Goal: Task Accomplishment & Management: Use online tool/utility

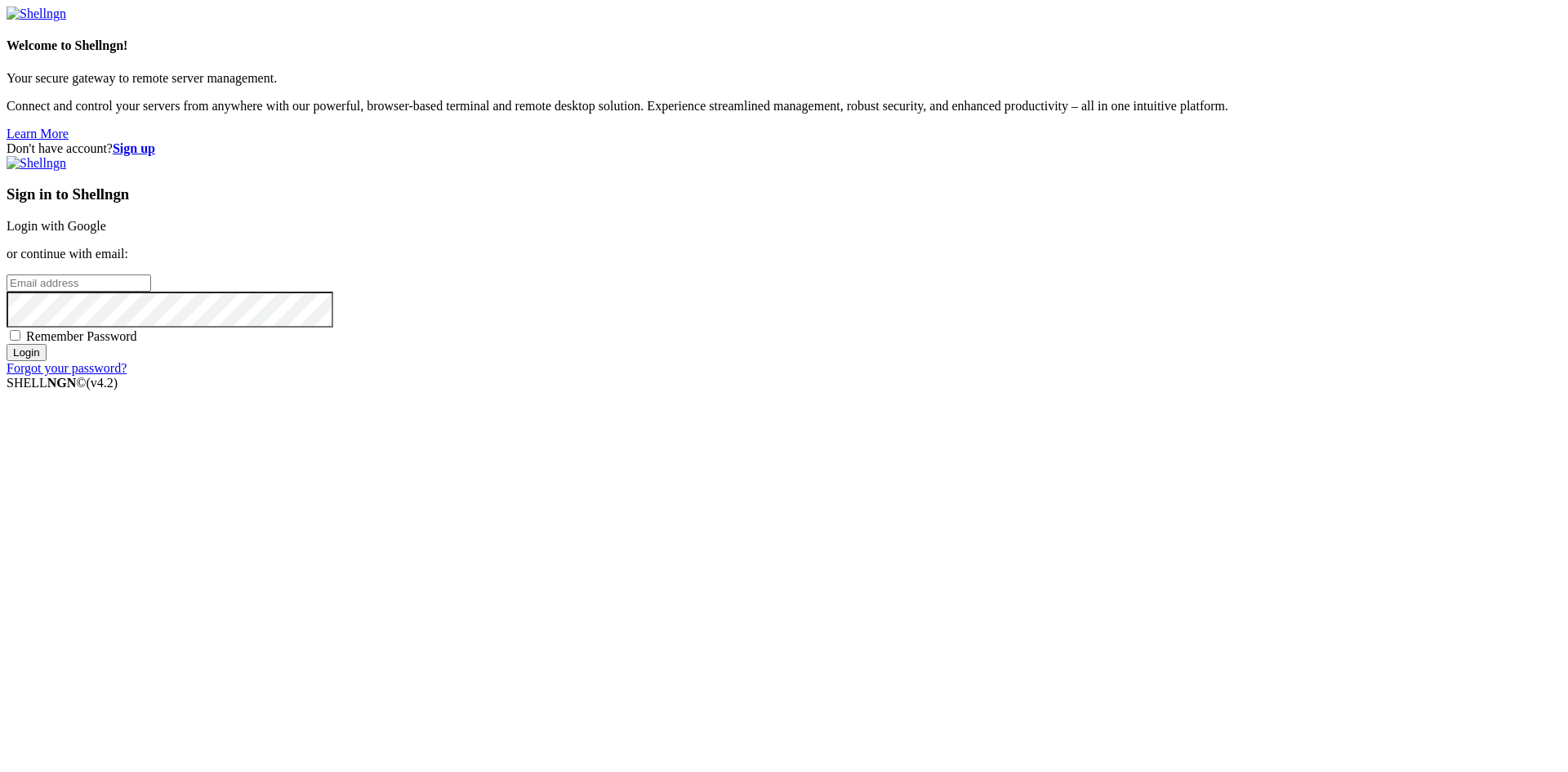
click at [106, 232] on link "Login with Google" at bounding box center [56, 226] width 100 height 14
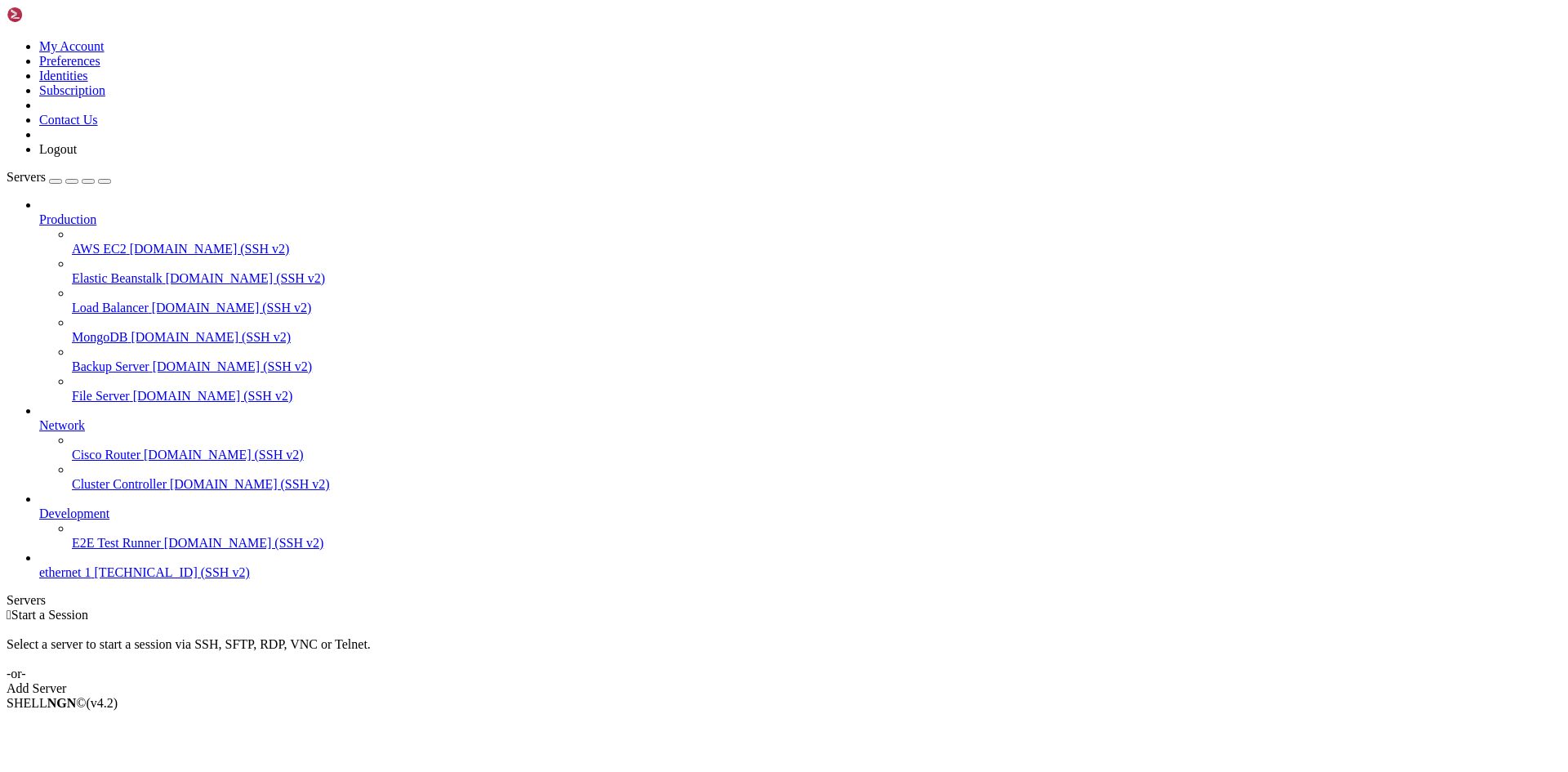
click at [72, 579] on span "ethernet 1" at bounding box center [66, 572] width 53 height 14
click at [88, 579] on span "ethernet 1" at bounding box center [66, 572] width 53 height 14
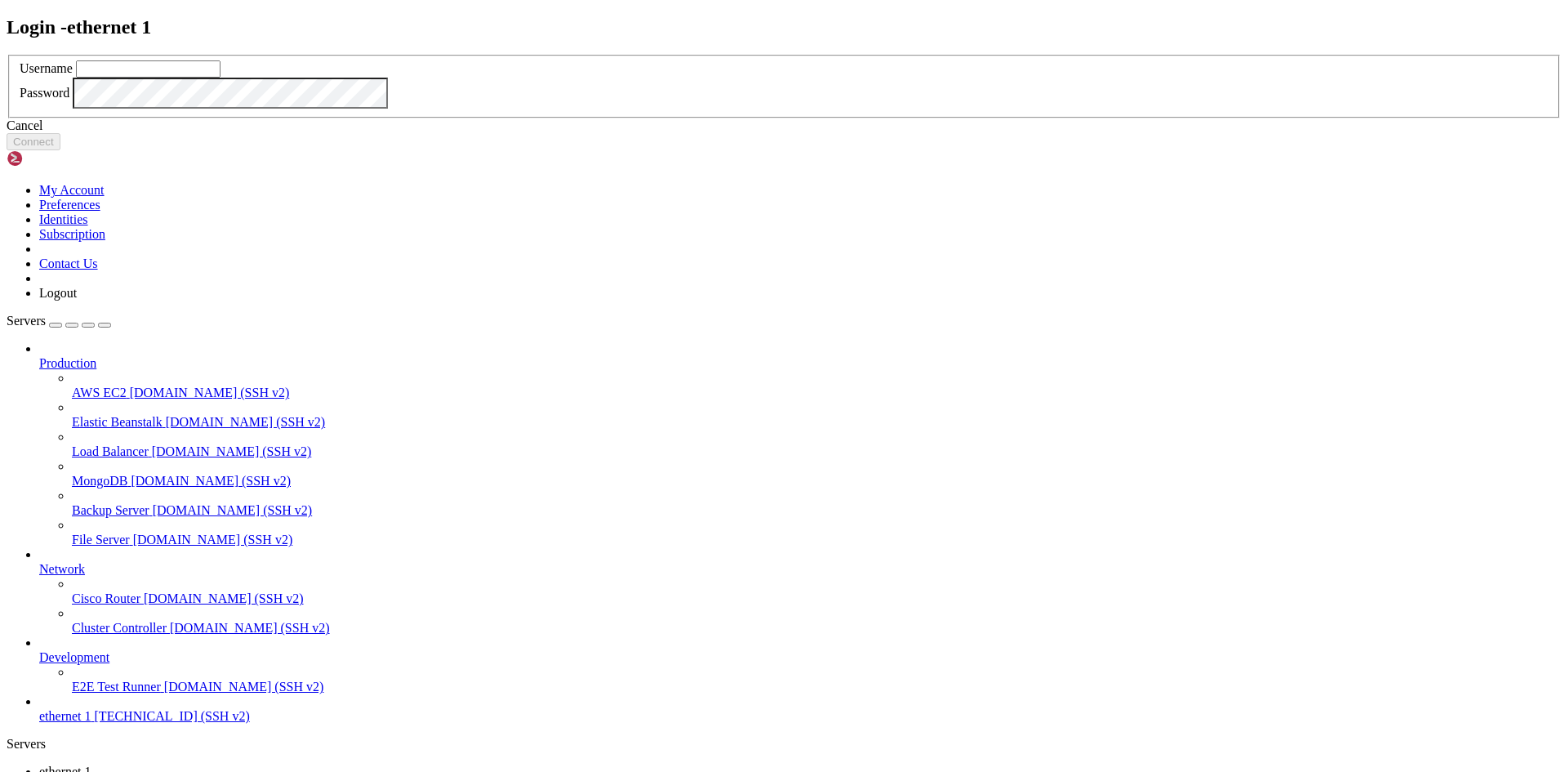
click at [781, 134] on div "Cancel" at bounding box center [784, 126] width 1555 height 15
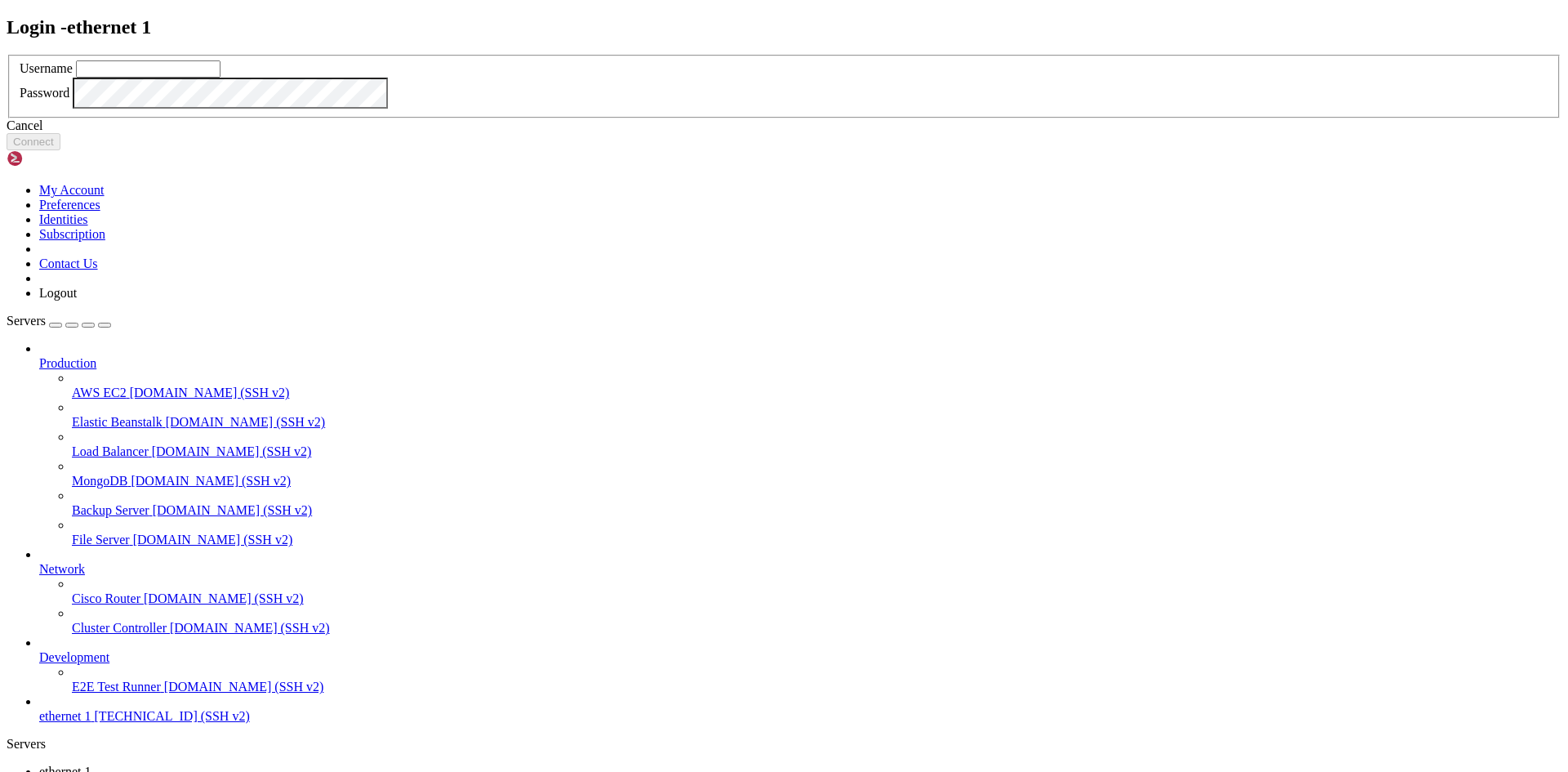
drag, startPoint x: 804, startPoint y: 485, endPoint x: 727, endPoint y: 506, distance: 79.8
click at [804, 134] on div "Cancel" at bounding box center [784, 126] width 1555 height 15
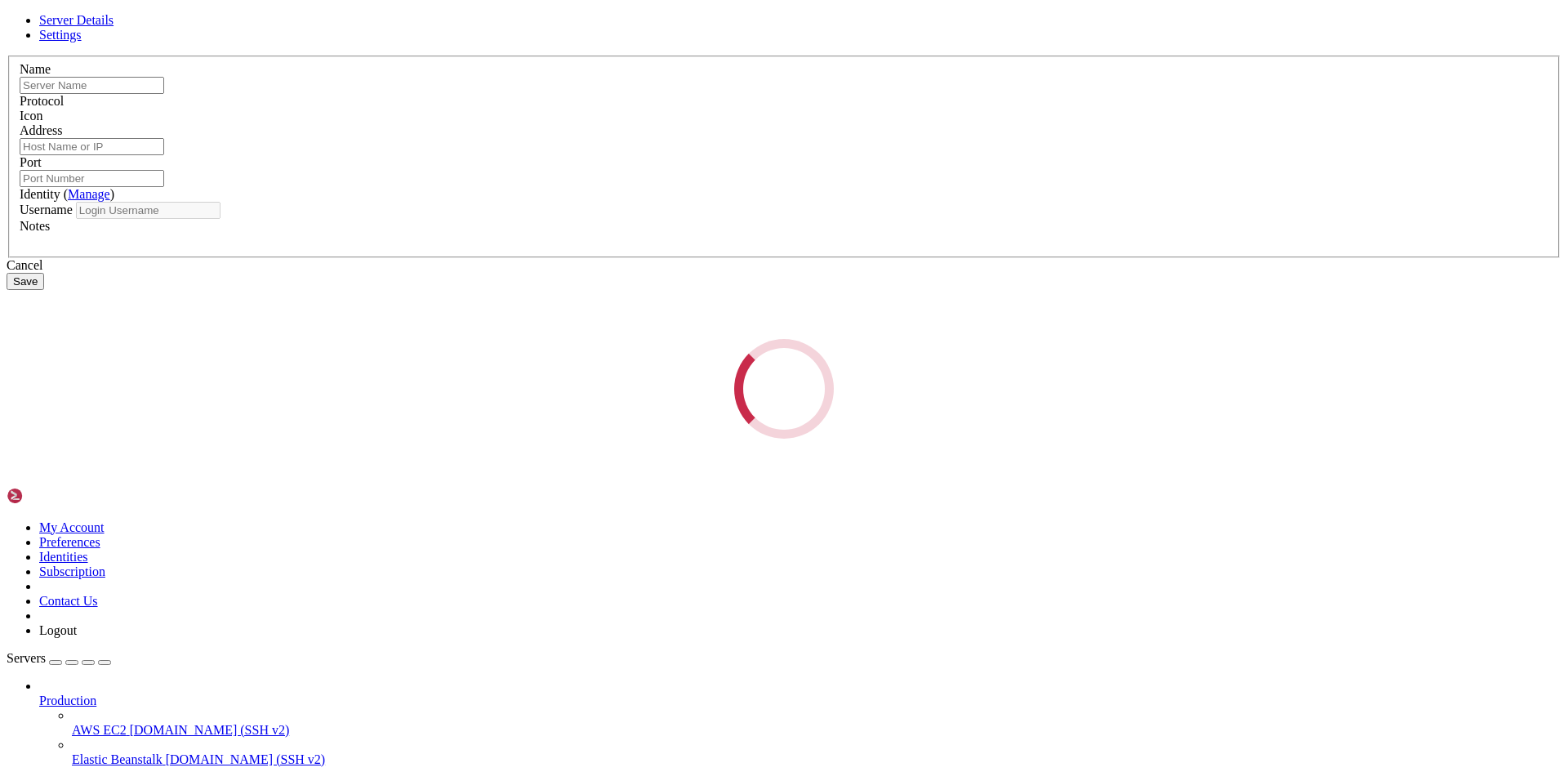
type input "ethernet 1"
type input "[TECHNICAL_ID]"
type input "22"
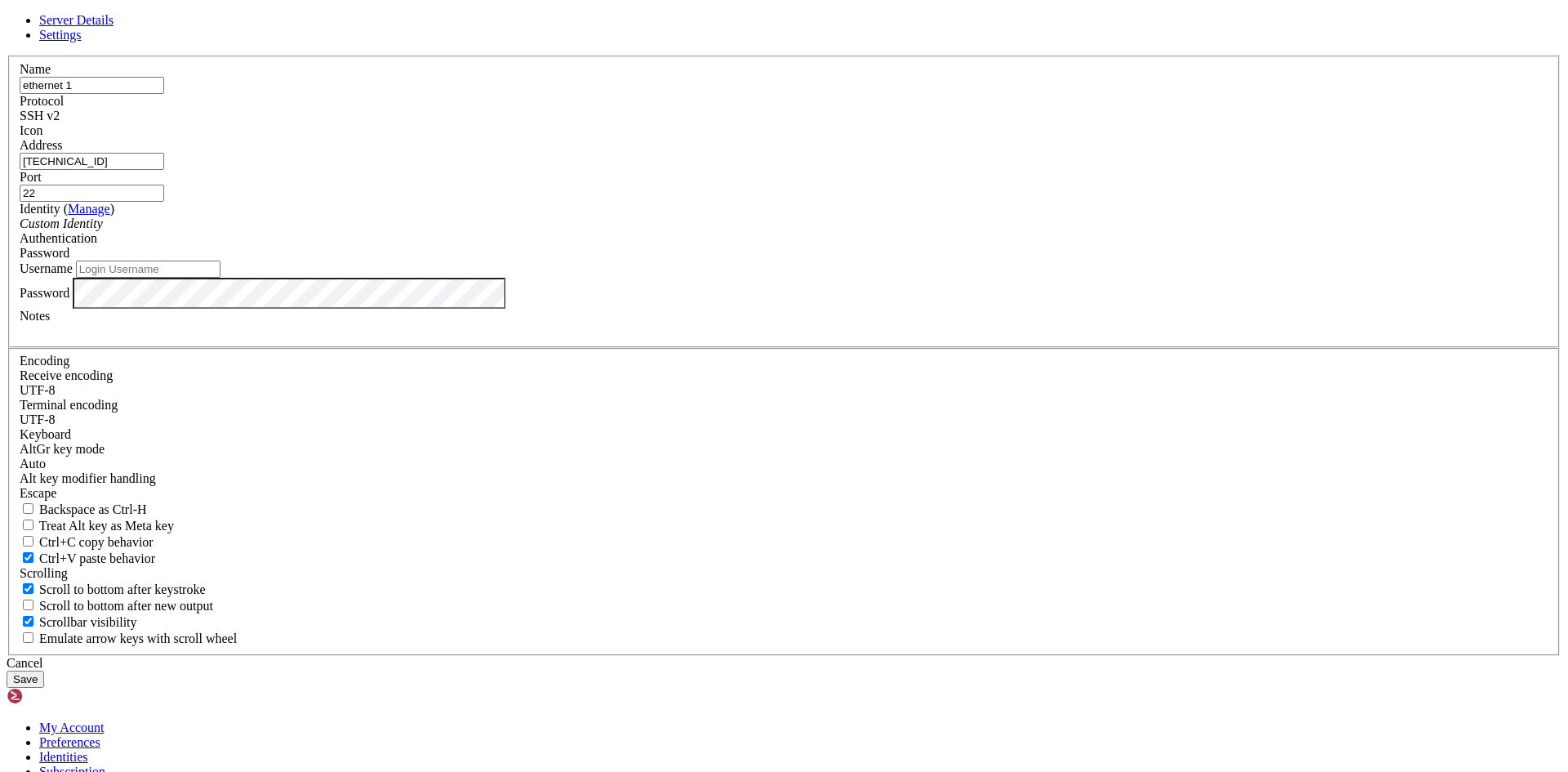
drag, startPoint x: 627, startPoint y: 233, endPoint x: 495, endPoint y: 220, distance: 132.6
click at [495, 220] on div "Server Details Settings Name ethernet 1 Protocol SSH v2 Icon" at bounding box center [784, 350] width 1555 height 674
type input "n8n"
click at [165, 170] on input "[TECHNICAL_ID]" at bounding box center [92, 161] width 145 height 17
drag, startPoint x: 663, startPoint y: 304, endPoint x: 472, endPoint y: 291, distance: 191.4
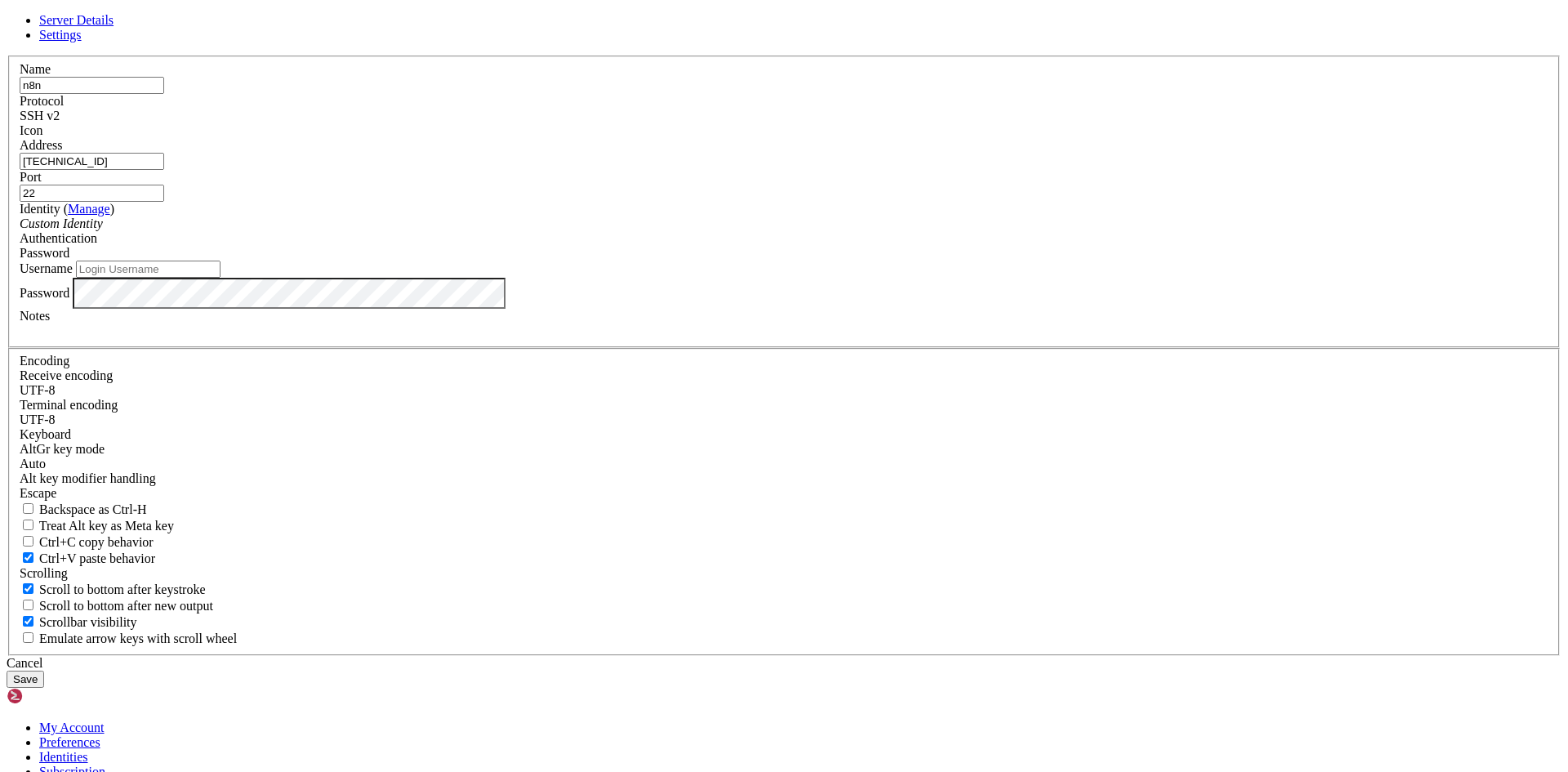
click at [472, 291] on div "Server Details Settings Name n8n Protocol SSH v2 Icon" at bounding box center [784, 350] width 1555 height 674
paste input "[TECHNICAL_ID]"
type input "[TECHNICAL_ID]"
click at [220, 277] on input "Username" at bounding box center [149, 269] width 145 height 17
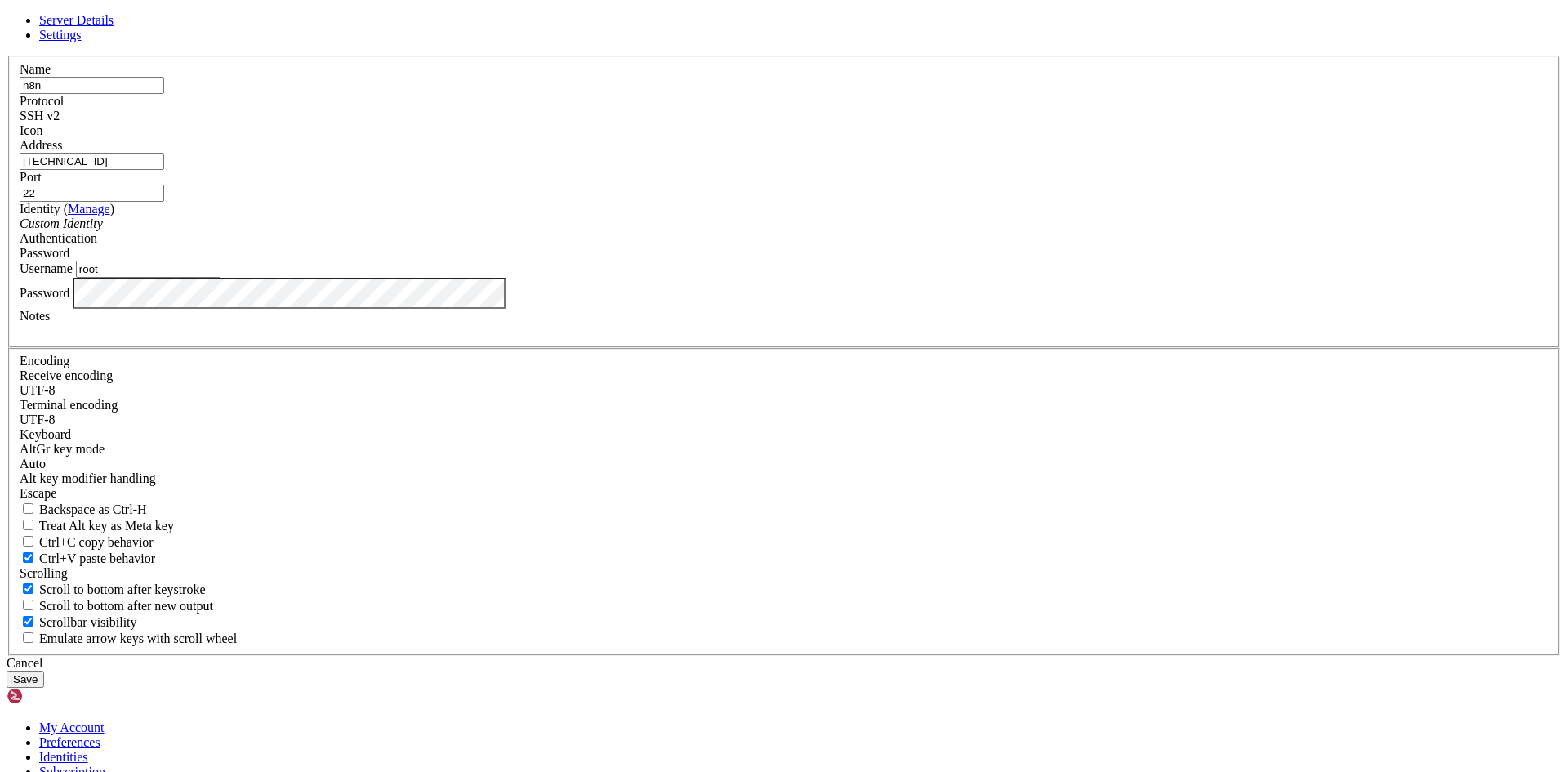
type input "root"
click at [44, 670] on button "Save" at bounding box center [25, 679] width 38 height 17
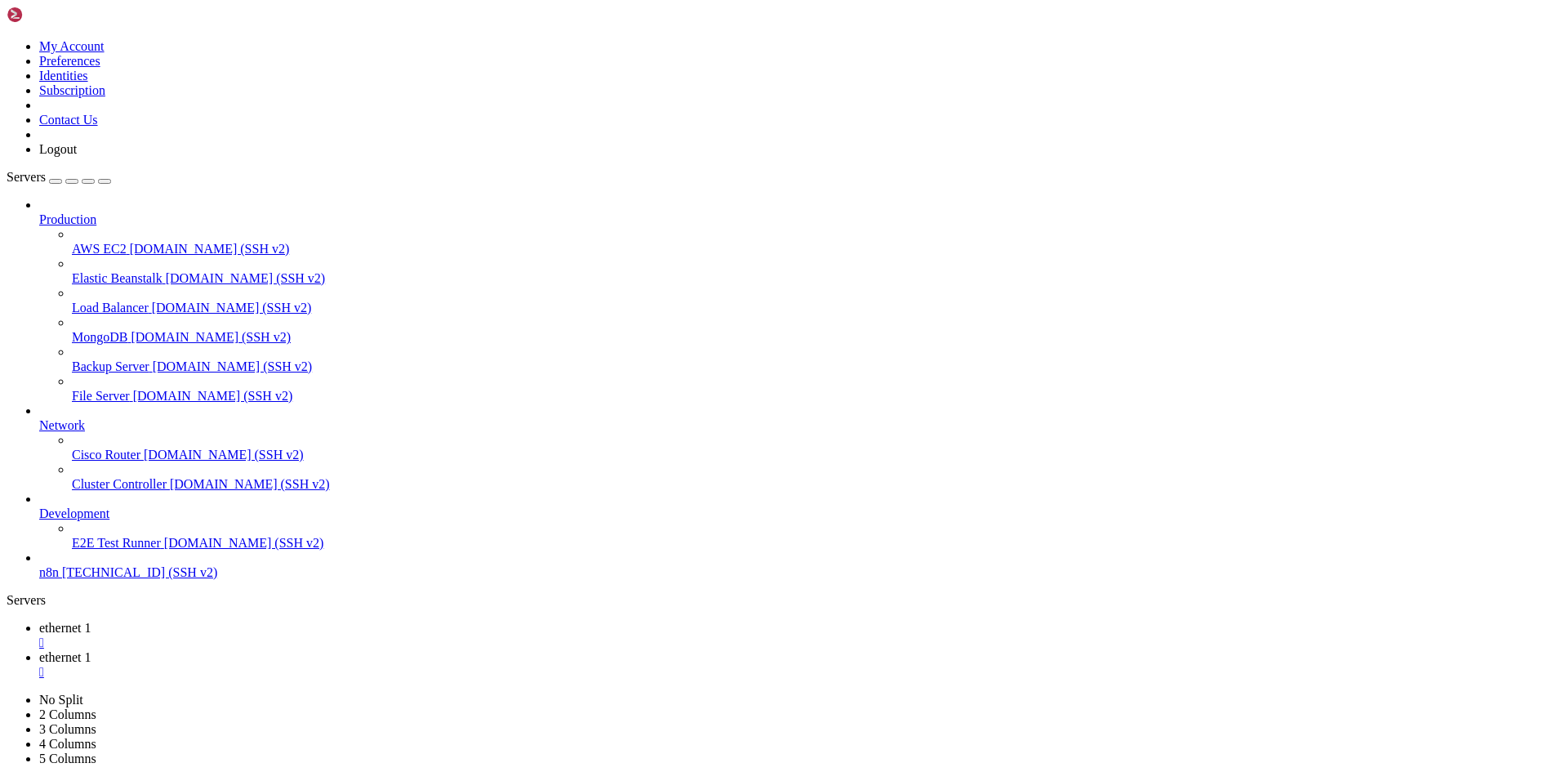
drag, startPoint x: 14, startPoint y: 2059, endPoint x: 267, endPoint y: 2408, distance: 431.1
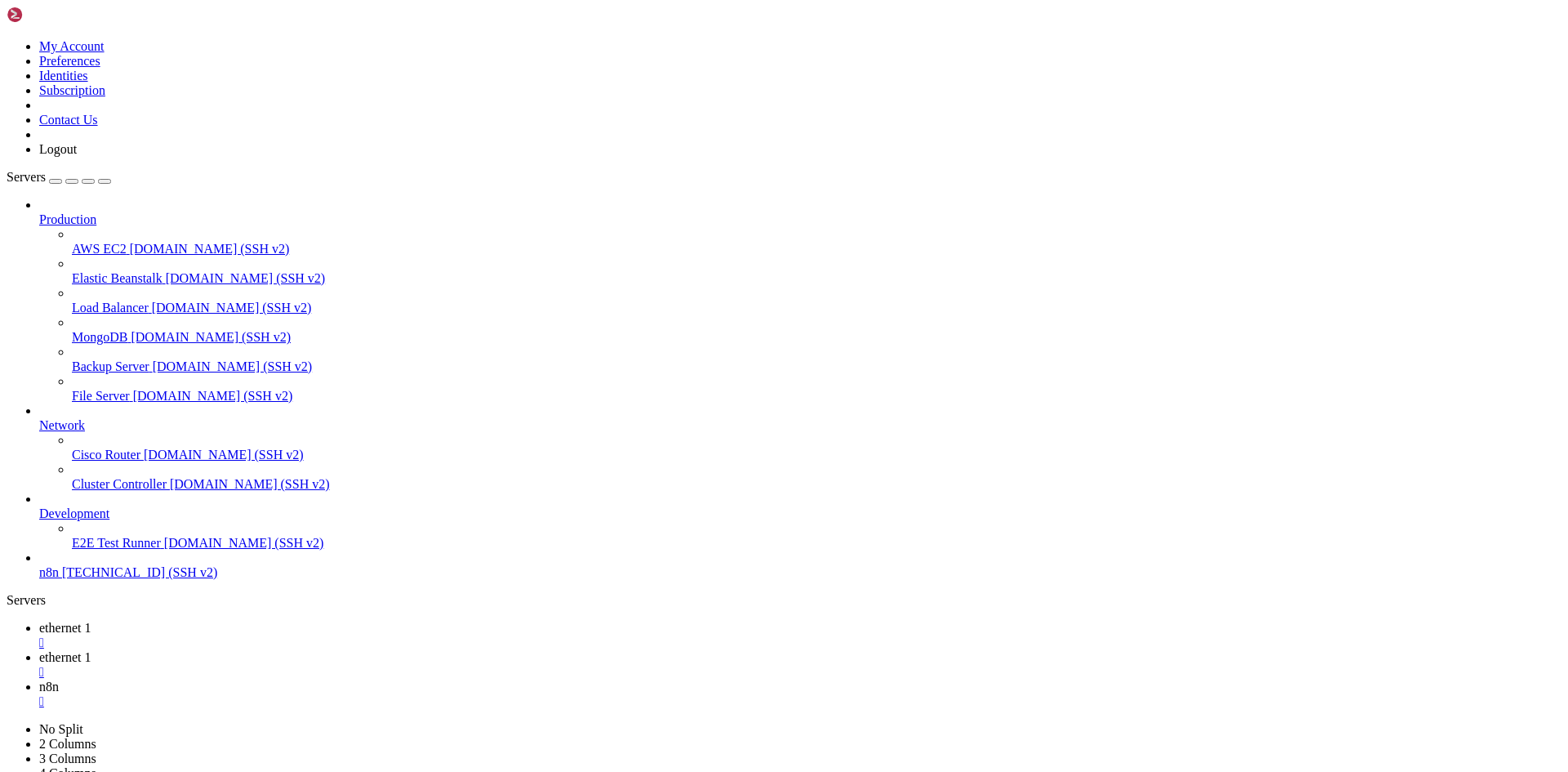
scroll to position [20155, 0]
drag, startPoint x: 593, startPoint y: 2271, endPoint x: 790, endPoint y: 2471, distance: 280.7
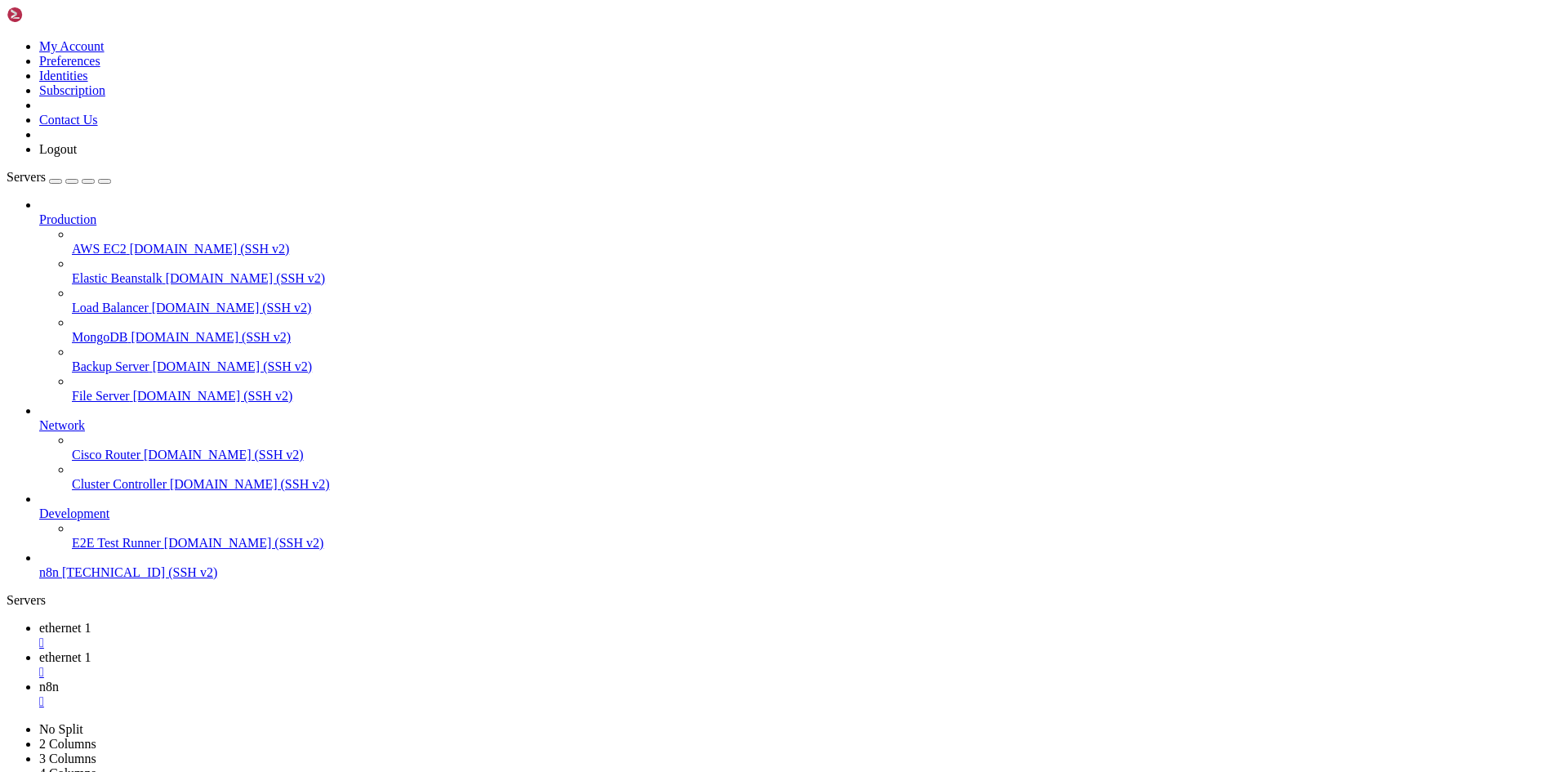
drag, startPoint x: 13, startPoint y: 2635, endPoint x: 246, endPoint y: 2699, distance: 241.6
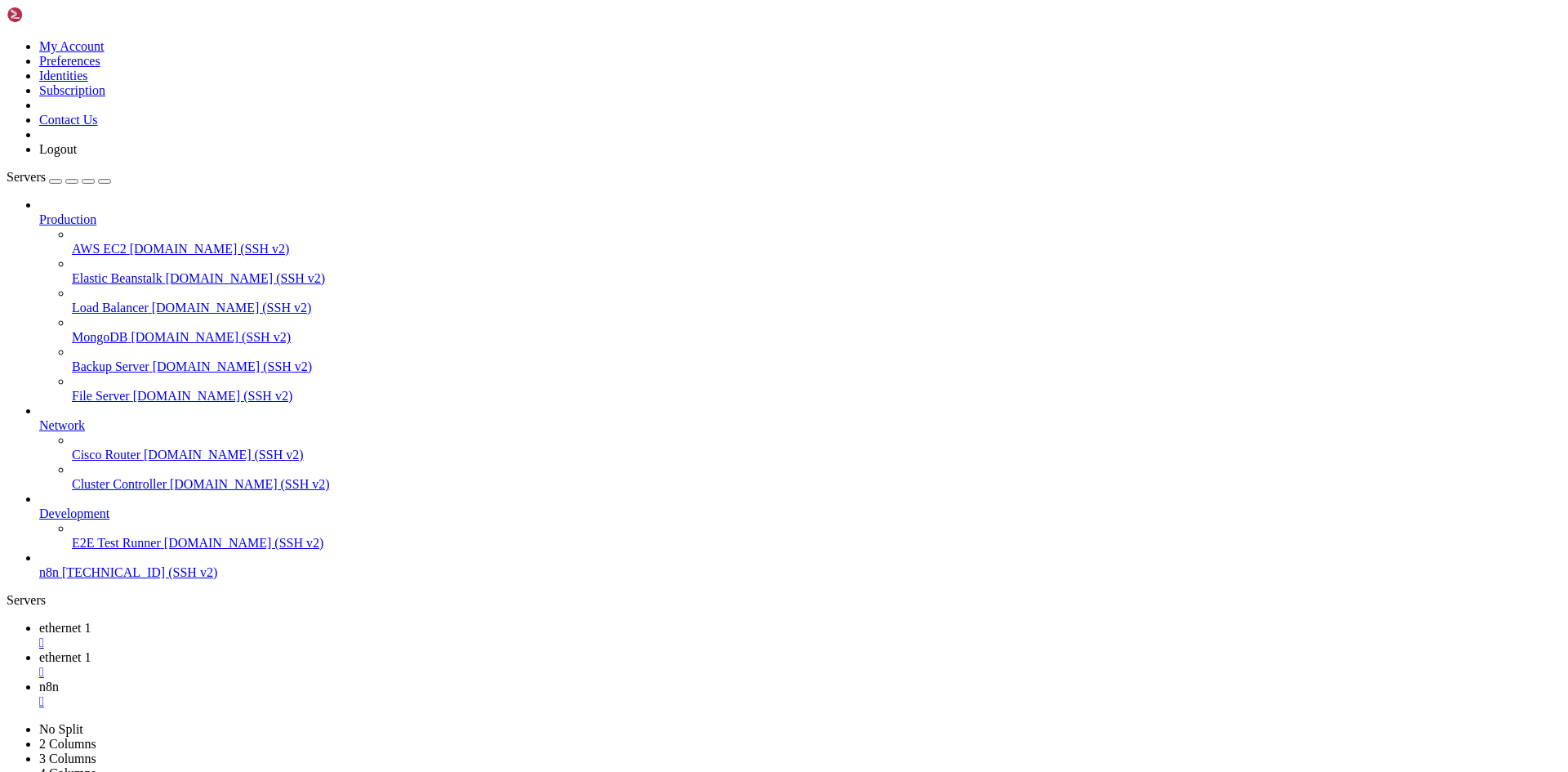
drag, startPoint x: 9, startPoint y: 2434, endPoint x: 214, endPoint y: 2704, distance: 339.0
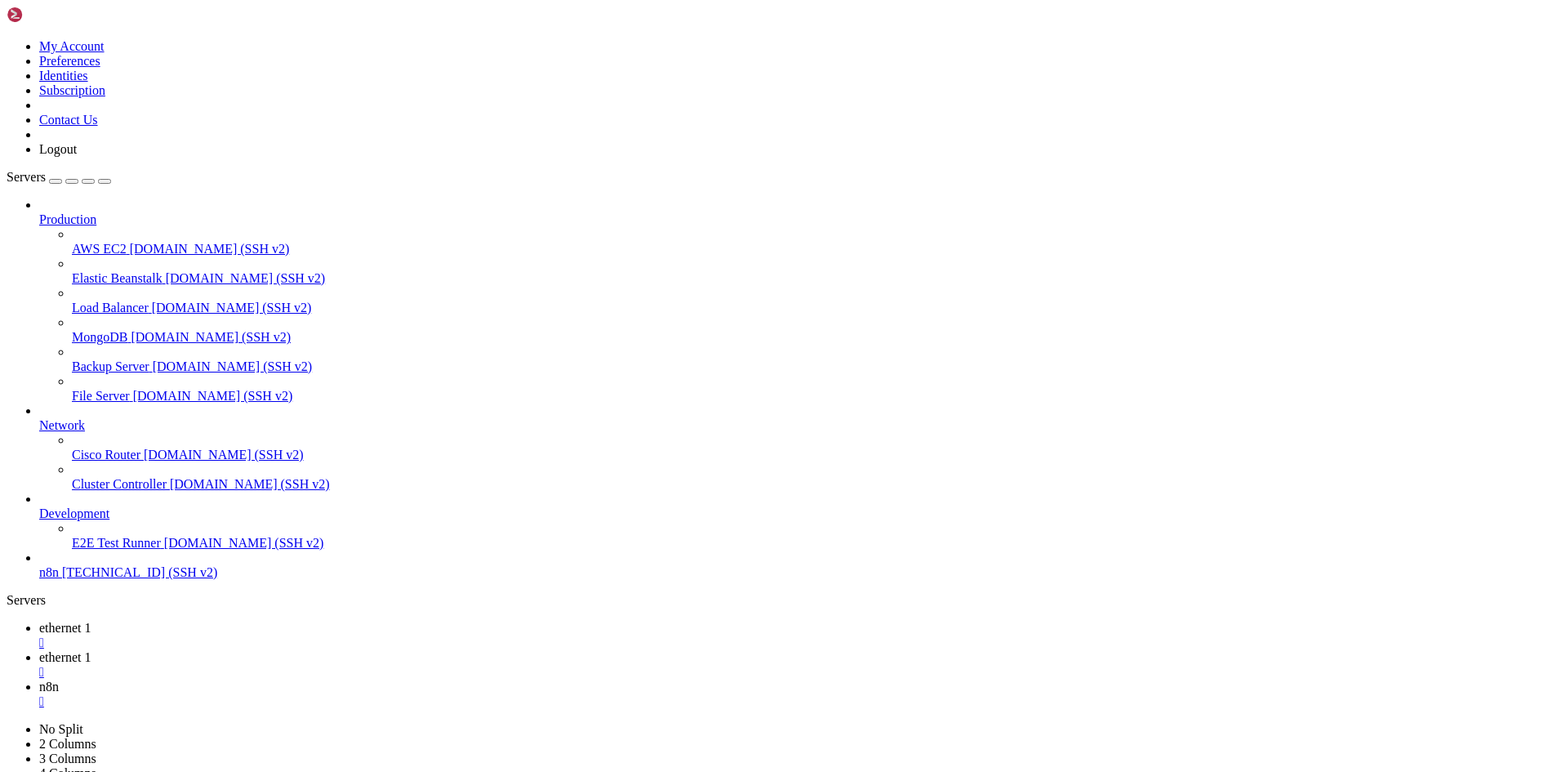
drag, startPoint x: 203, startPoint y: 2699, endPoint x: 15, endPoint y: 2438, distance: 321.7
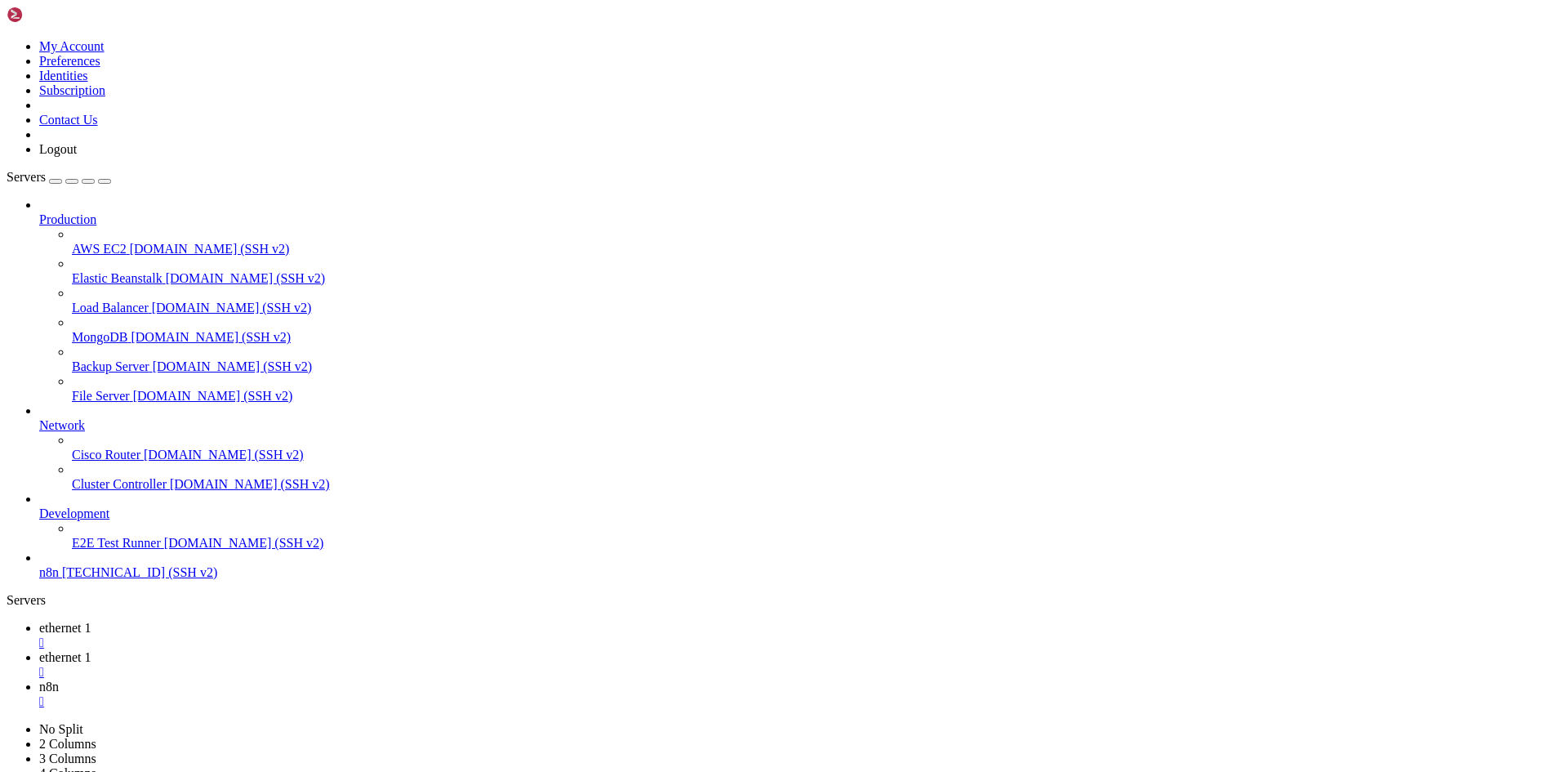
drag, startPoint x: 246, startPoint y: 2706, endPoint x: 13, endPoint y: 2468, distance: 333.1
copy div "root@racknerd-4f8a4fe:~# adduser n8nadmin Adding user `n8nadmin' ... Adding new…"
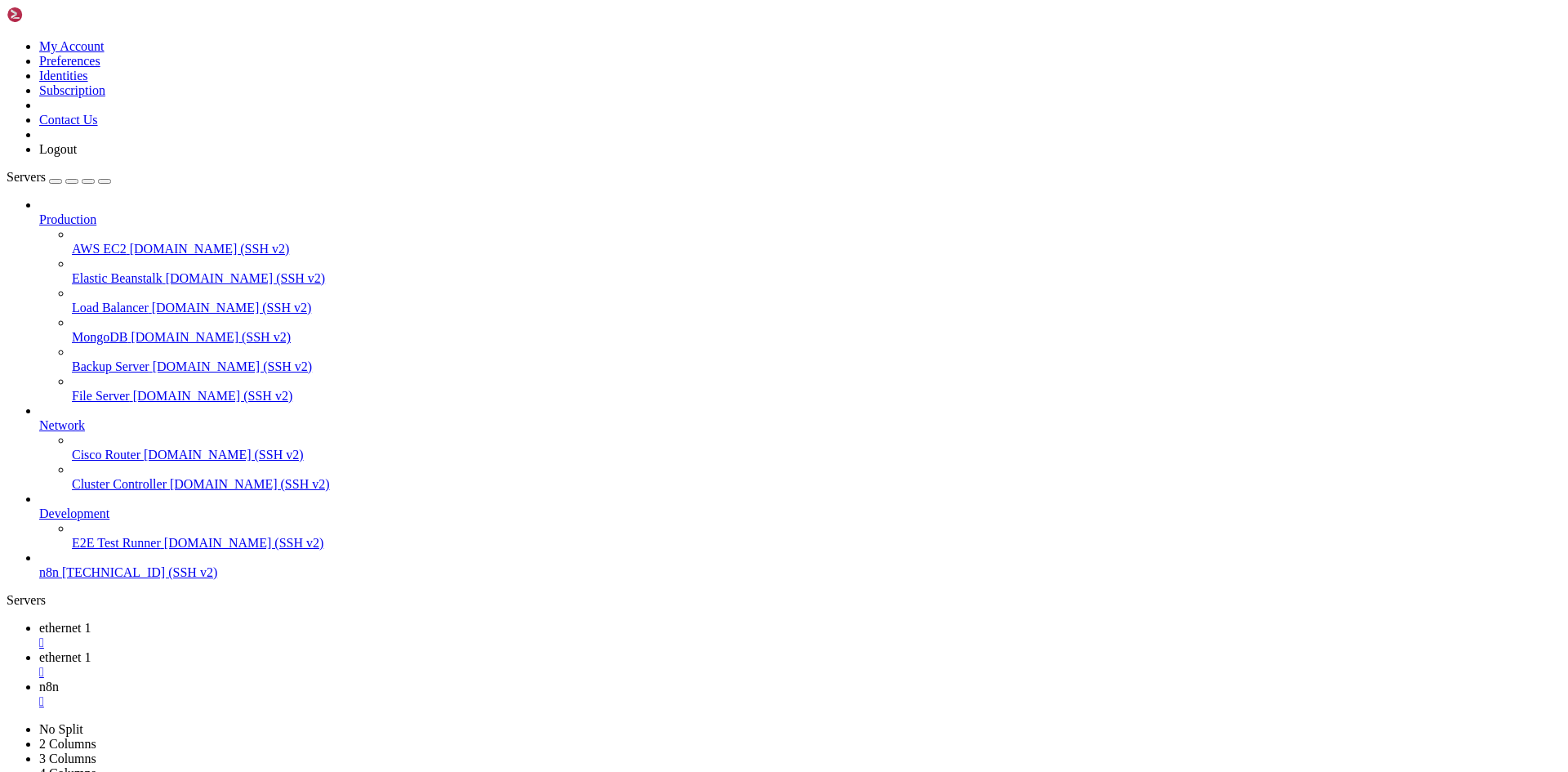
drag, startPoint x: 210, startPoint y: 2718, endPoint x: 212, endPoint y: 2690, distance: 28.1
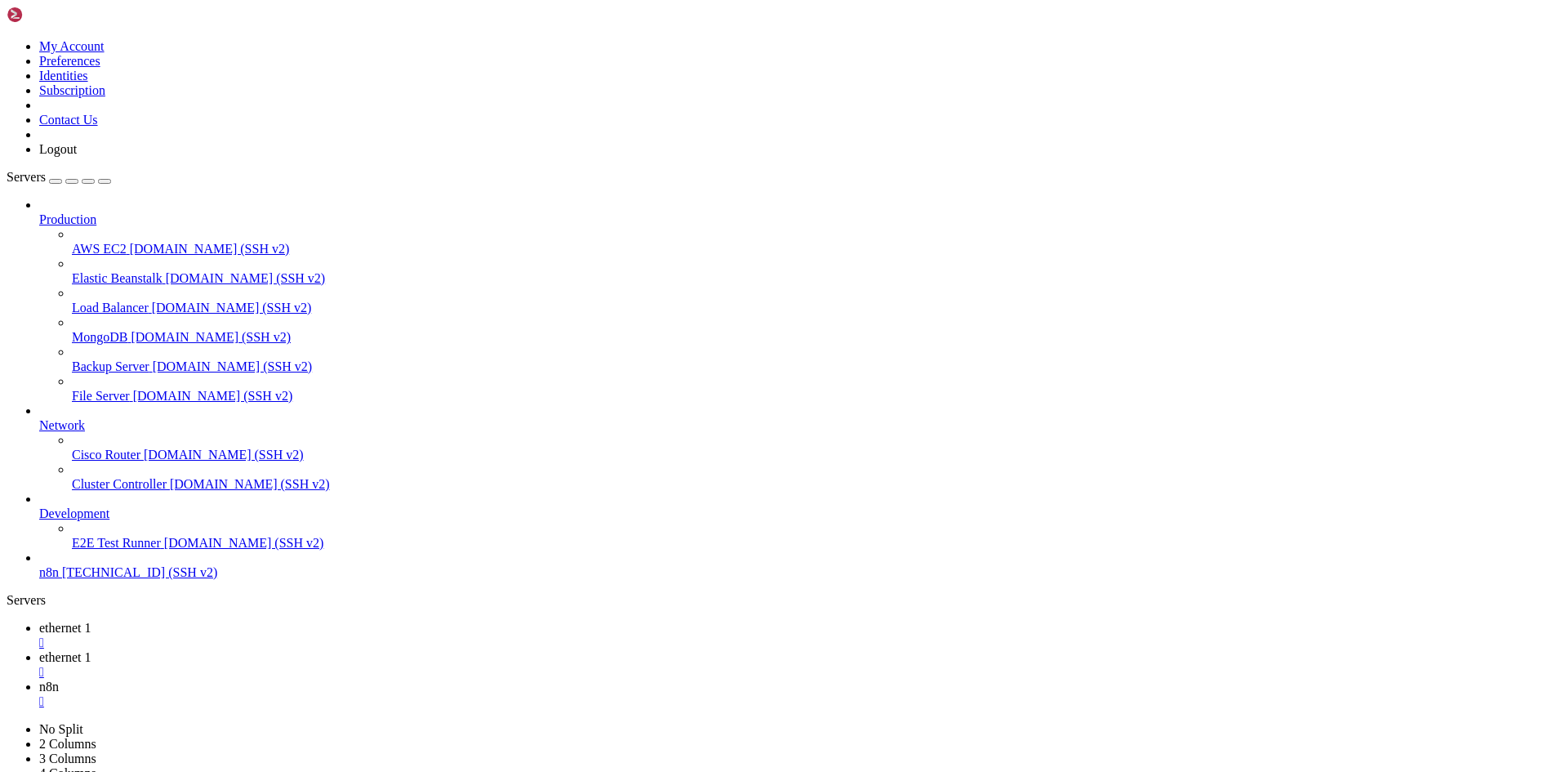
drag, startPoint x: 515, startPoint y: 2701, endPoint x: 314, endPoint y: 2708, distance: 201.1
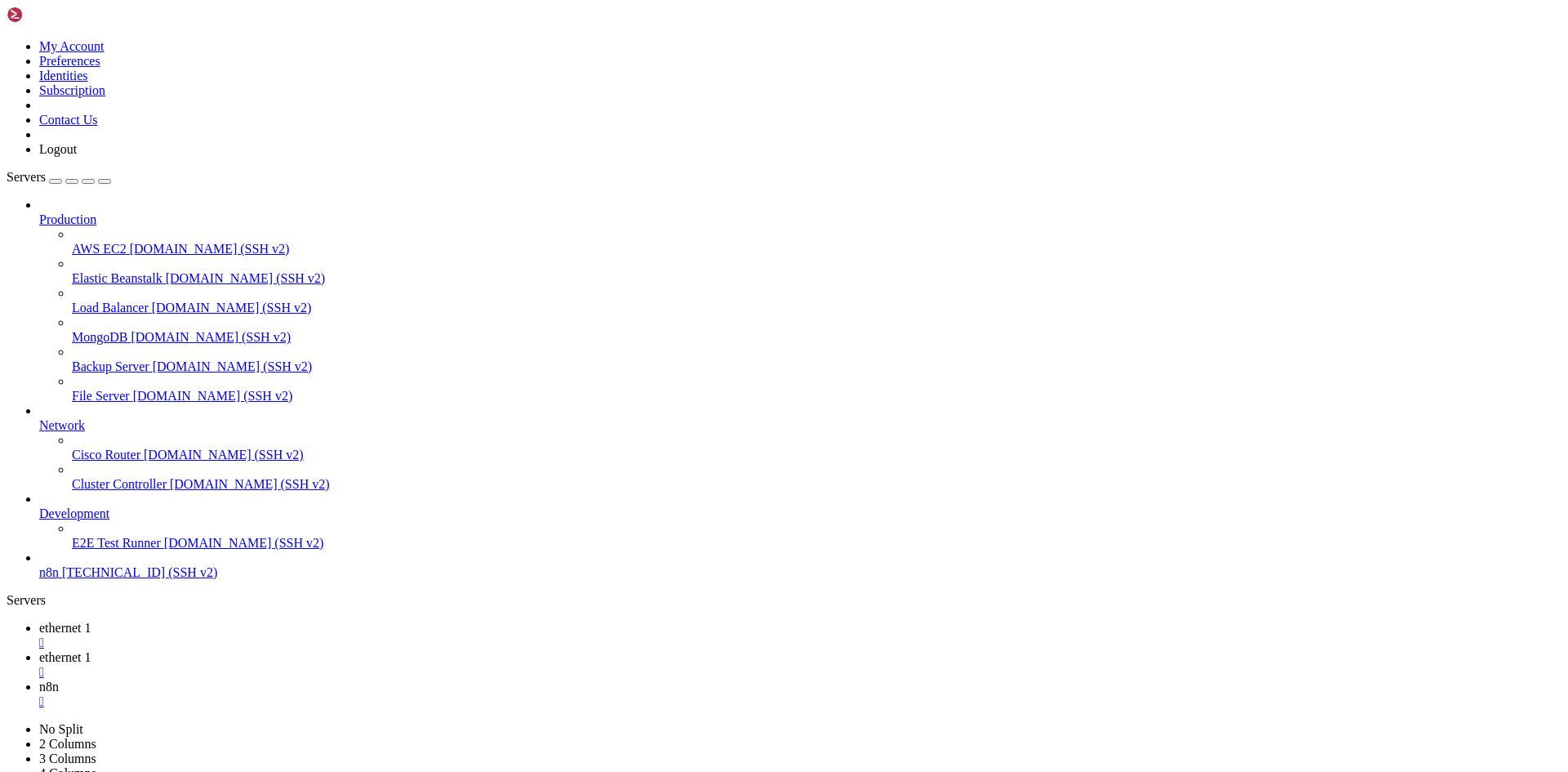
drag, startPoint x: 506, startPoint y: 2699, endPoint x: 497, endPoint y: 2702, distance: 9.5
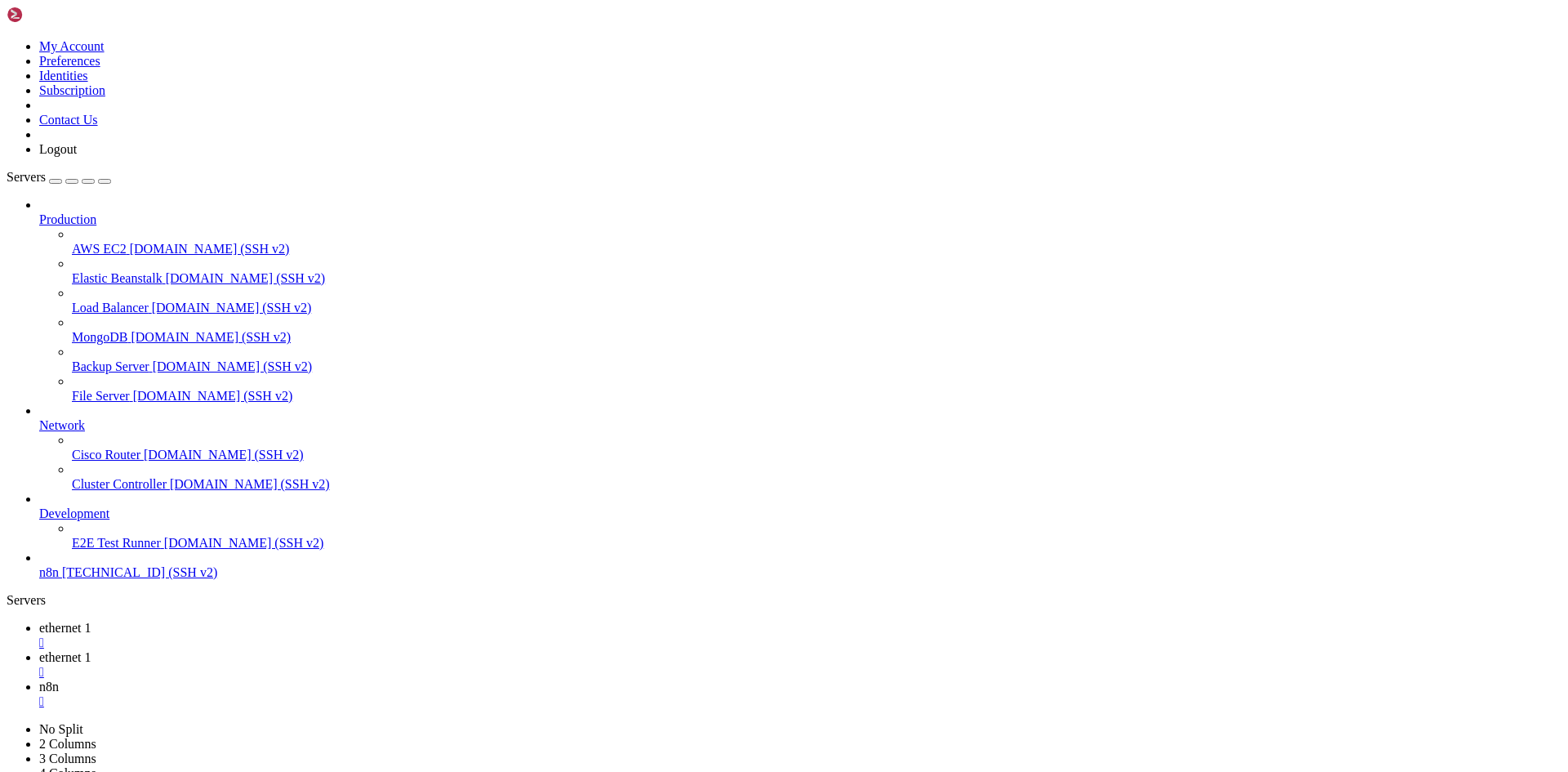
drag, startPoint x: 11, startPoint y: 2285, endPoint x: 65, endPoint y: 2321, distance: 64.9
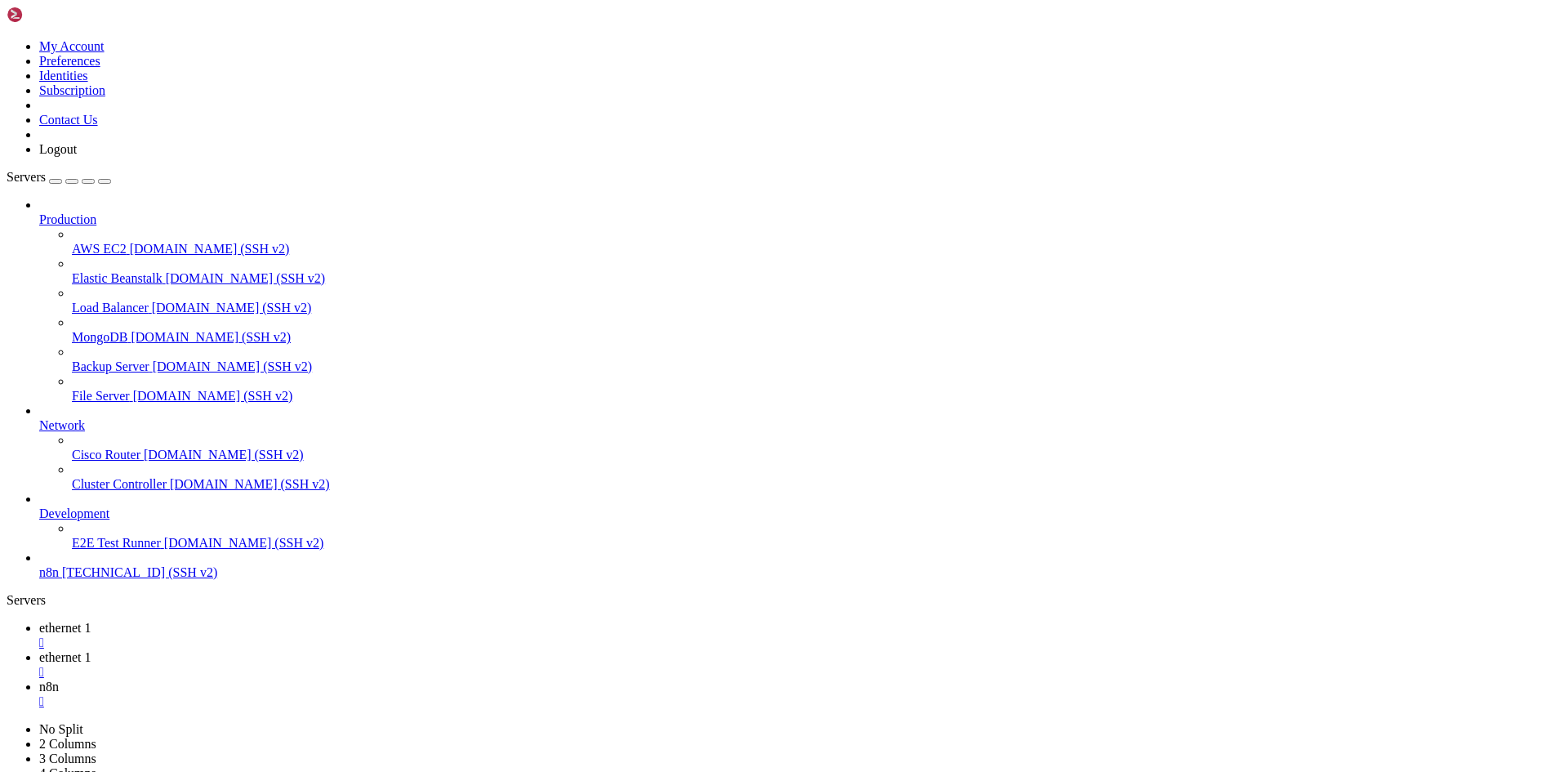
drag, startPoint x: 65, startPoint y: 2319, endPoint x: 42, endPoint y: 2299, distance: 30.5
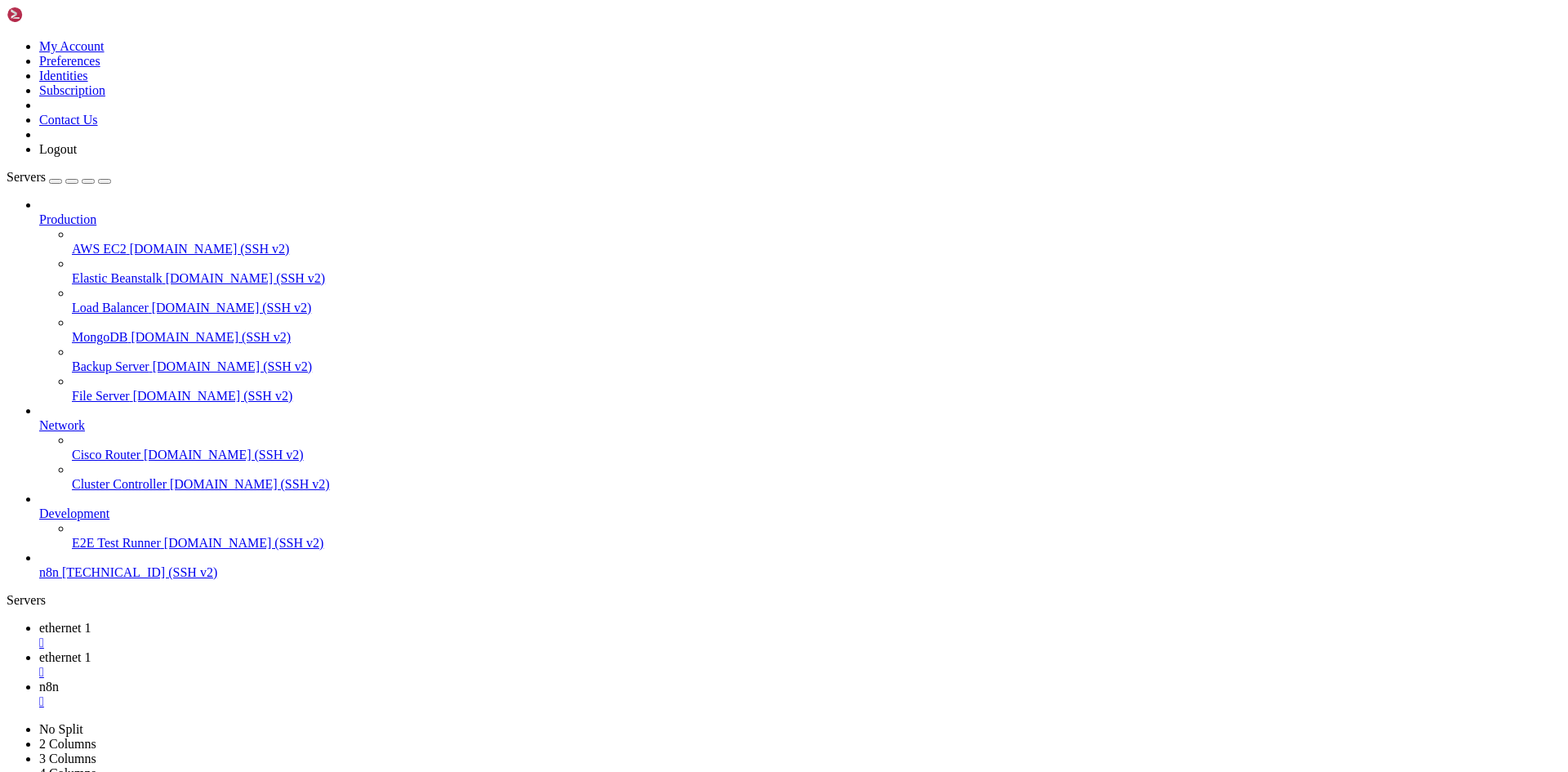
drag, startPoint x: 17, startPoint y: 2286, endPoint x: 267, endPoint y: 2699, distance: 482.8
copy div "oot@racknerd-4f8a4fe:~# ^C systemctl restart cron.service polkit.service Warnin…"
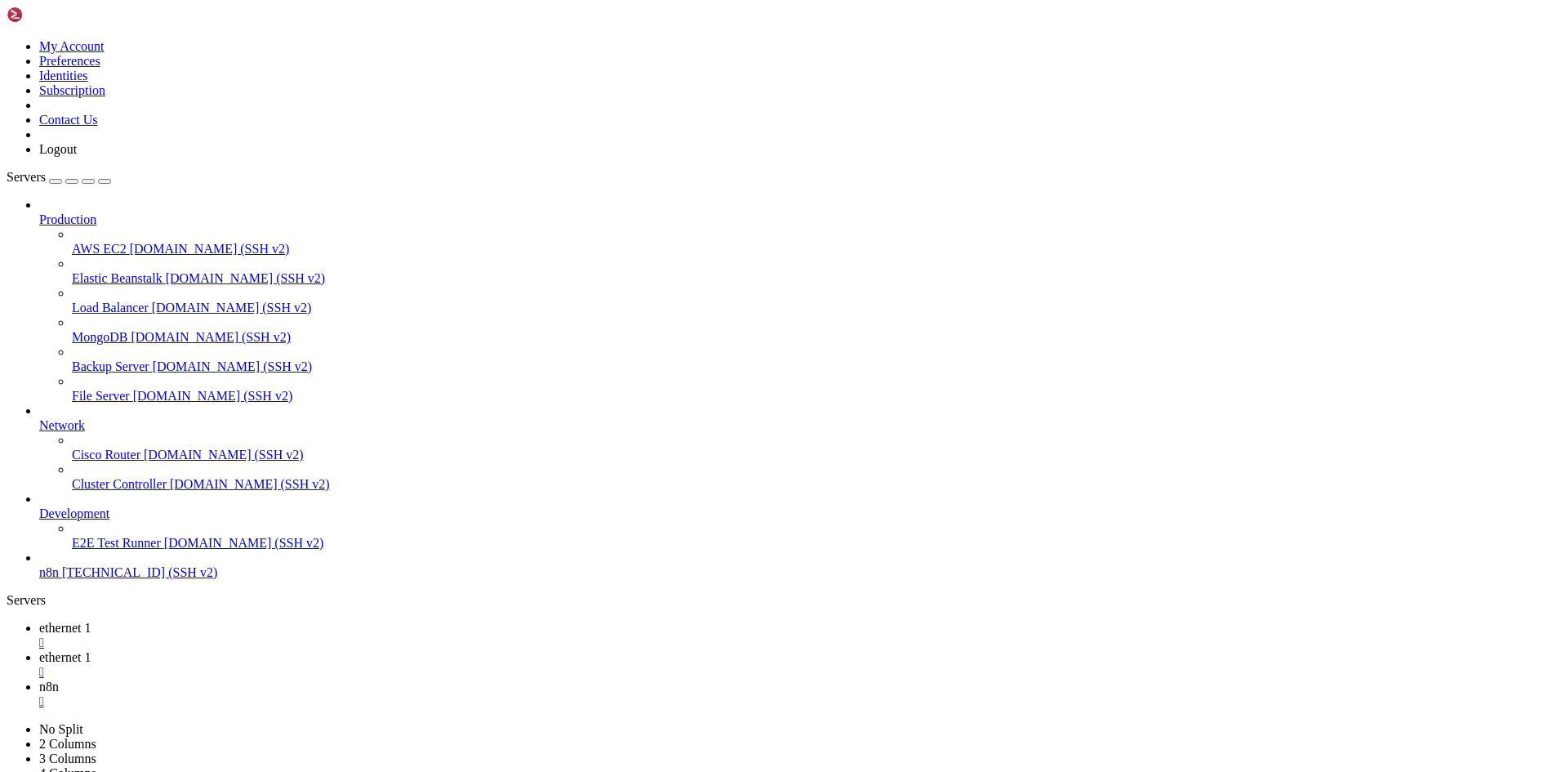
drag, startPoint x: 242, startPoint y: 2702, endPoint x: 226, endPoint y: 2703, distance: 16.0
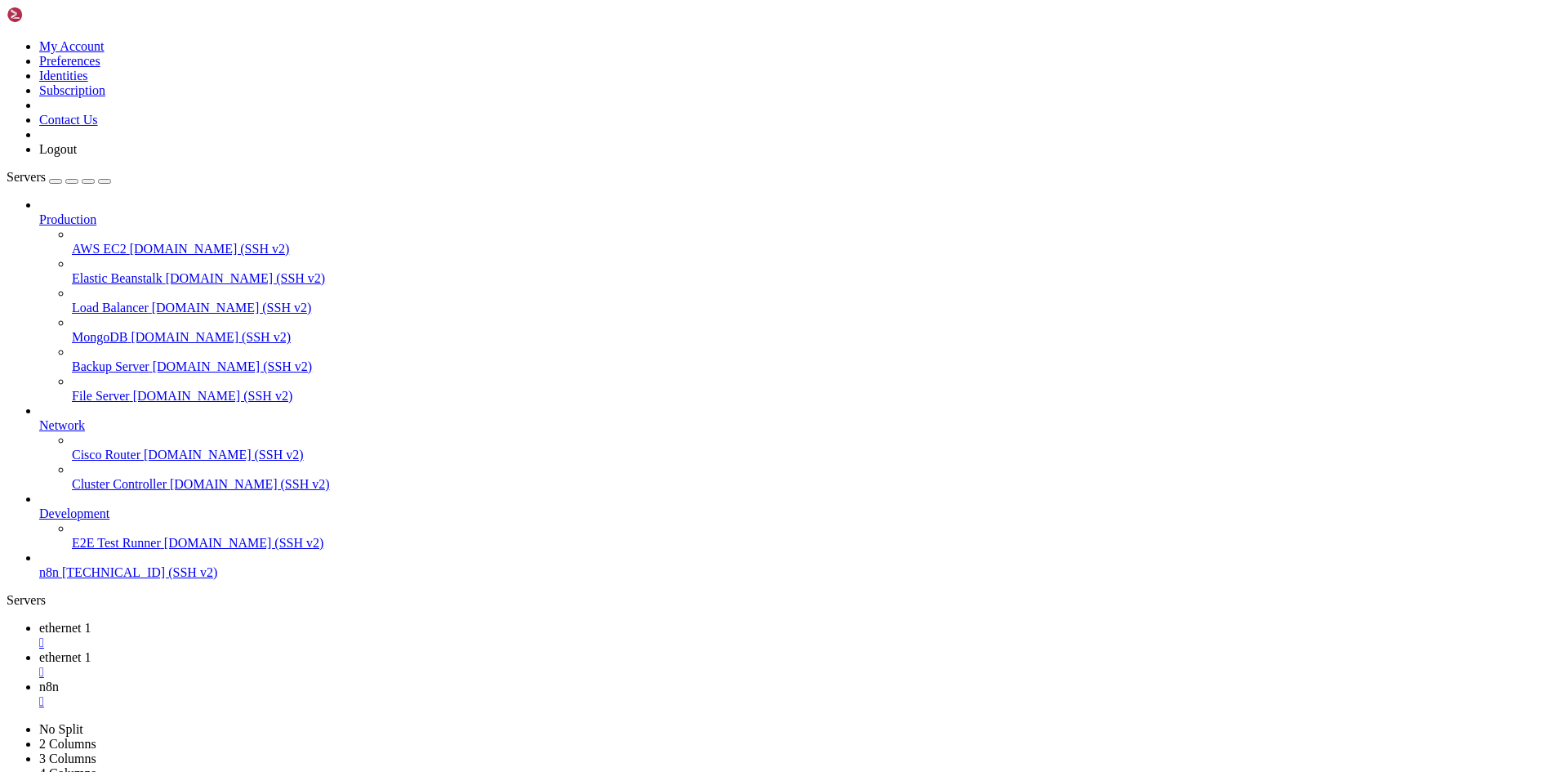
drag, startPoint x: 237, startPoint y: 2703, endPoint x: 203, endPoint y: 2702, distance: 34.0
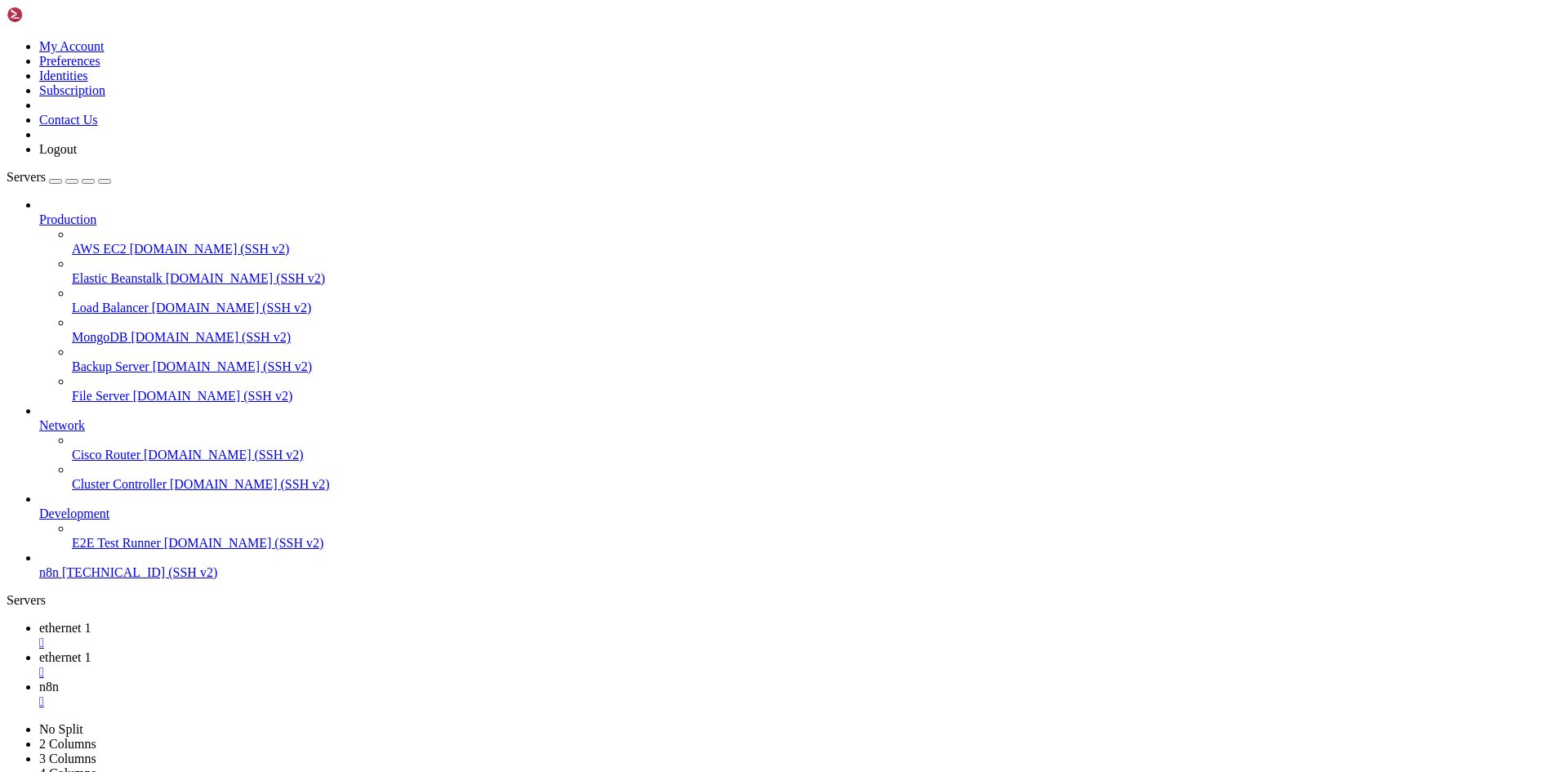
scroll to position [24111, 0]
drag, startPoint x: 12, startPoint y: 2643, endPoint x: 400, endPoint y: 2777, distance: 410.5
copy div "root@racknerd-4f8a4fe:~# usermod -aG sudo n8nadmin root@racknerd-4f8a4fe:~# ufw…"
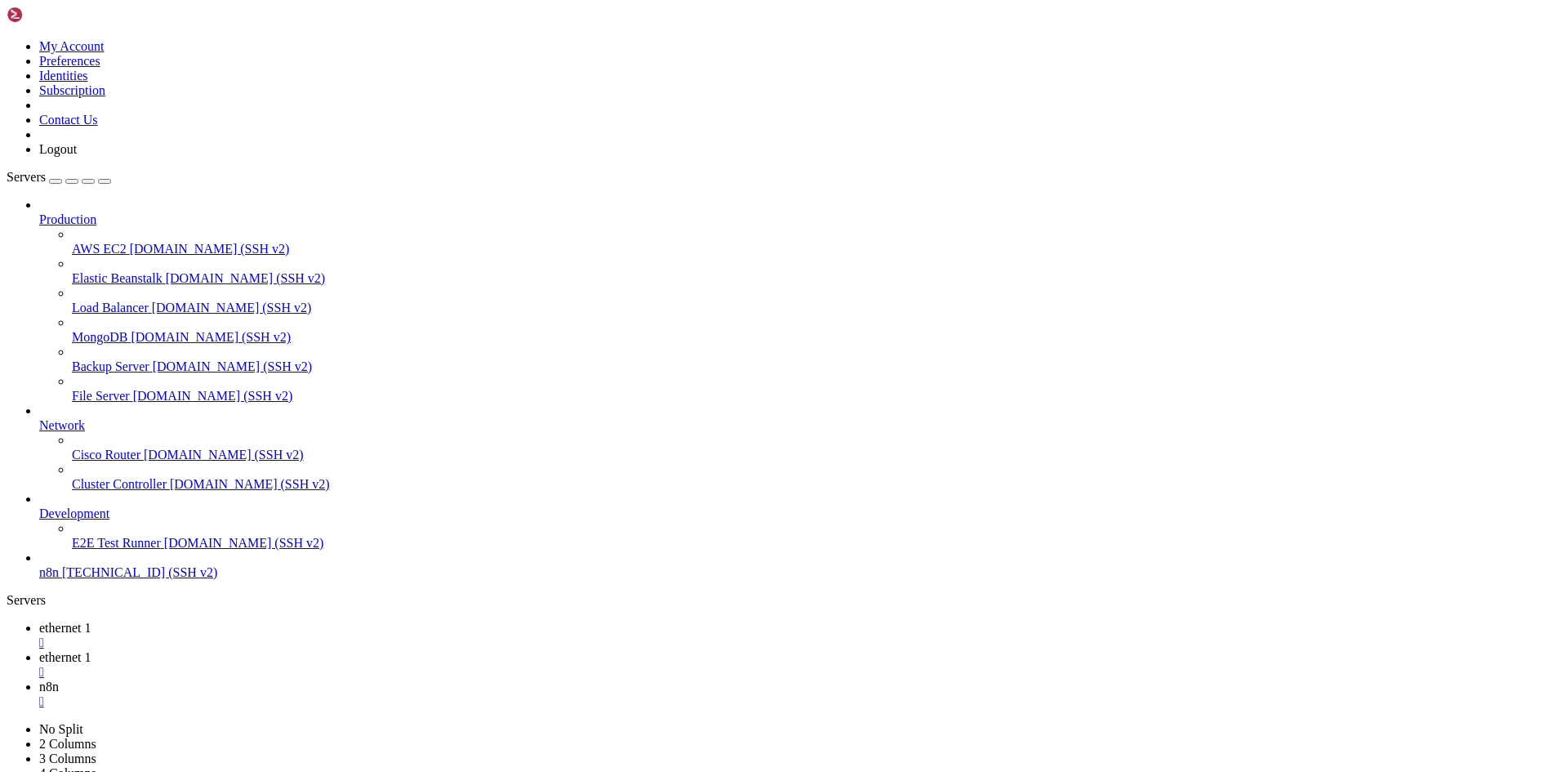
drag, startPoint x: 187, startPoint y: 2702, endPoint x: 550, endPoint y: 2675, distance: 364.0
drag, startPoint x: 16, startPoint y: 2701, endPoint x: 529, endPoint y: 2699, distance: 513.0
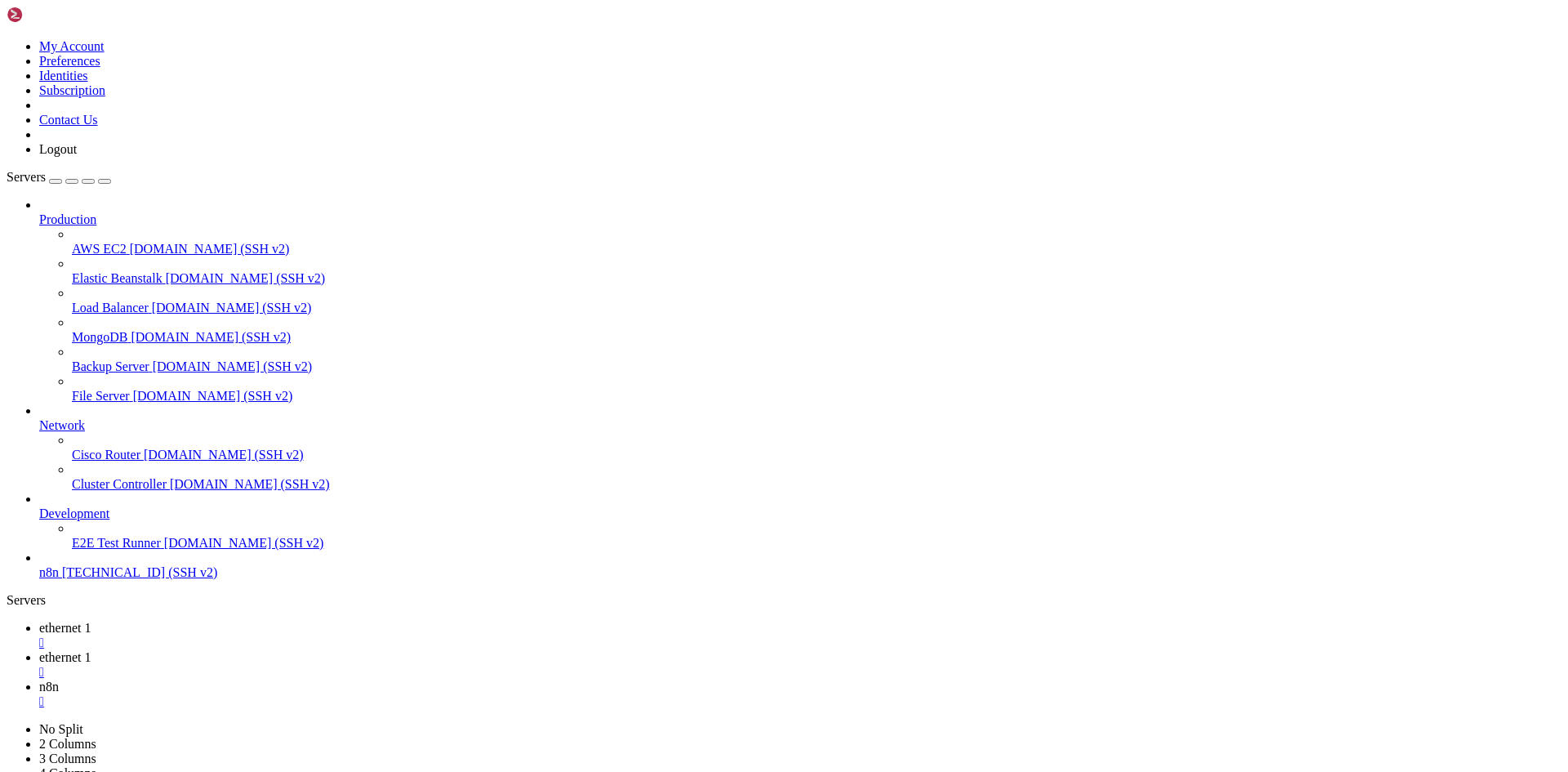
drag, startPoint x: 214, startPoint y: 2697, endPoint x: 199, endPoint y: 2702, distance: 15.8
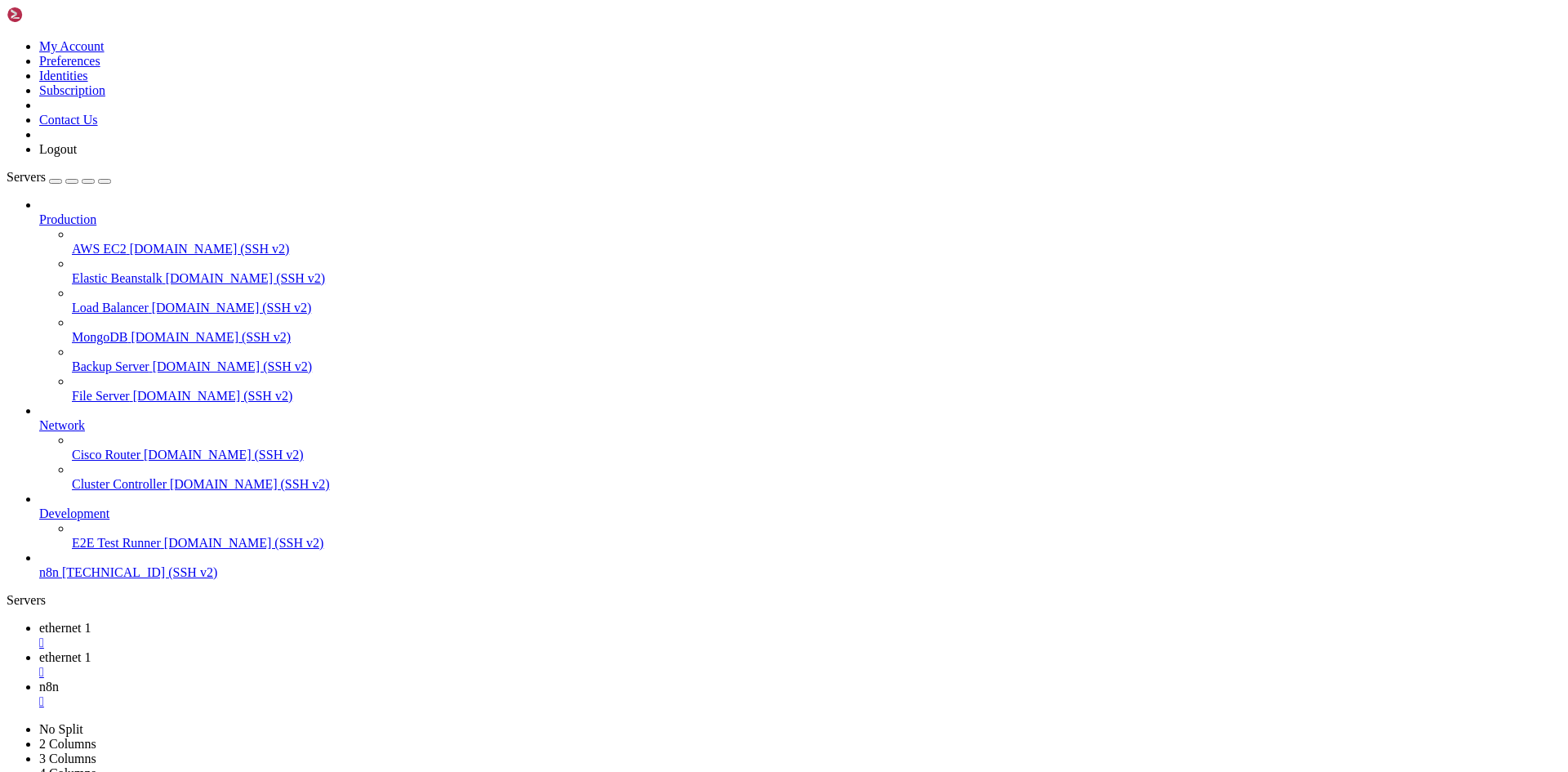
drag, startPoint x: 15, startPoint y: 2522, endPoint x: 201, endPoint y: 2701, distance: 258.1
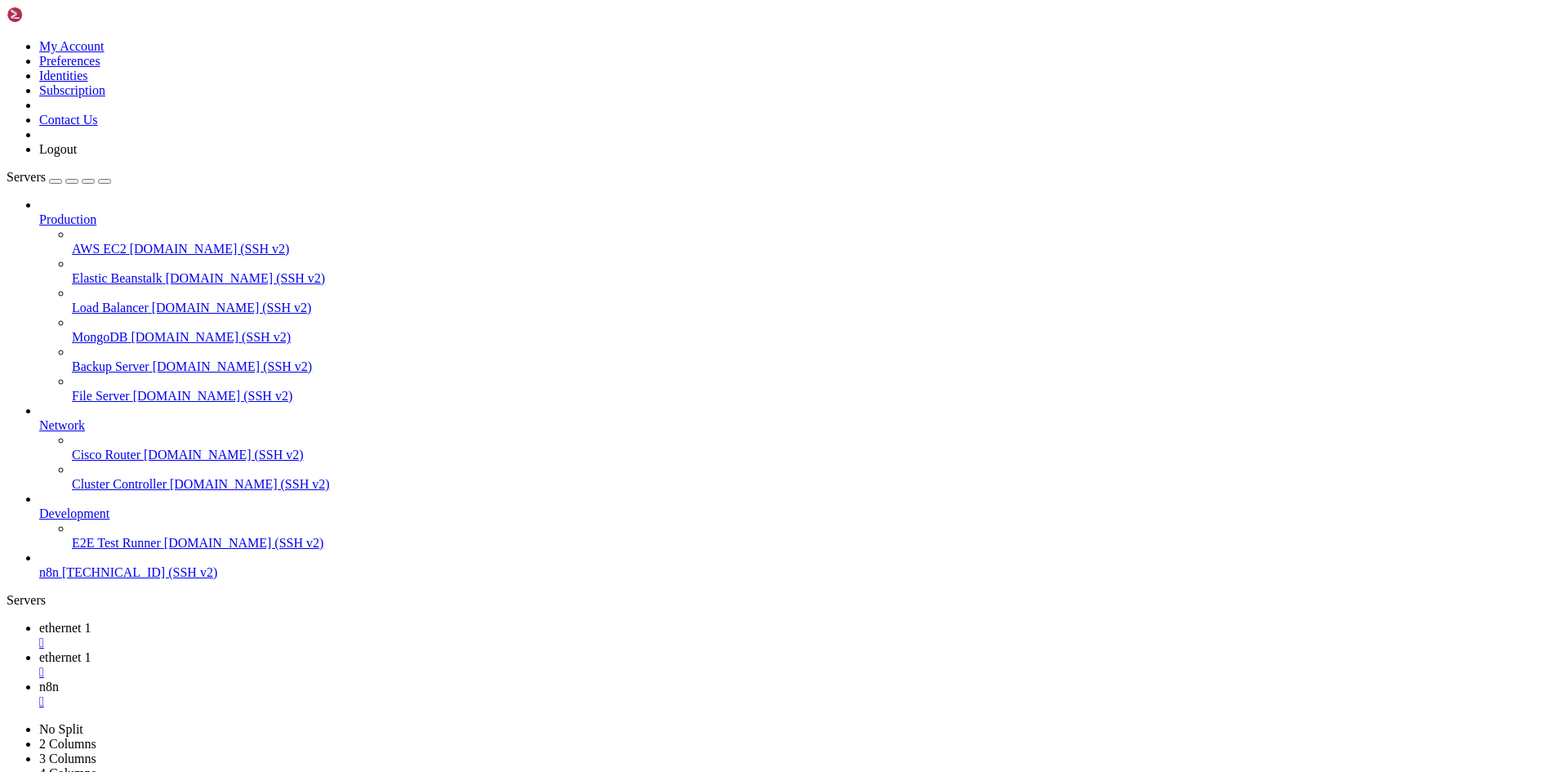
copy div "root@racknerd-4f8a4fe:~# ufw enable Command may disrupt existing ssh connection…"
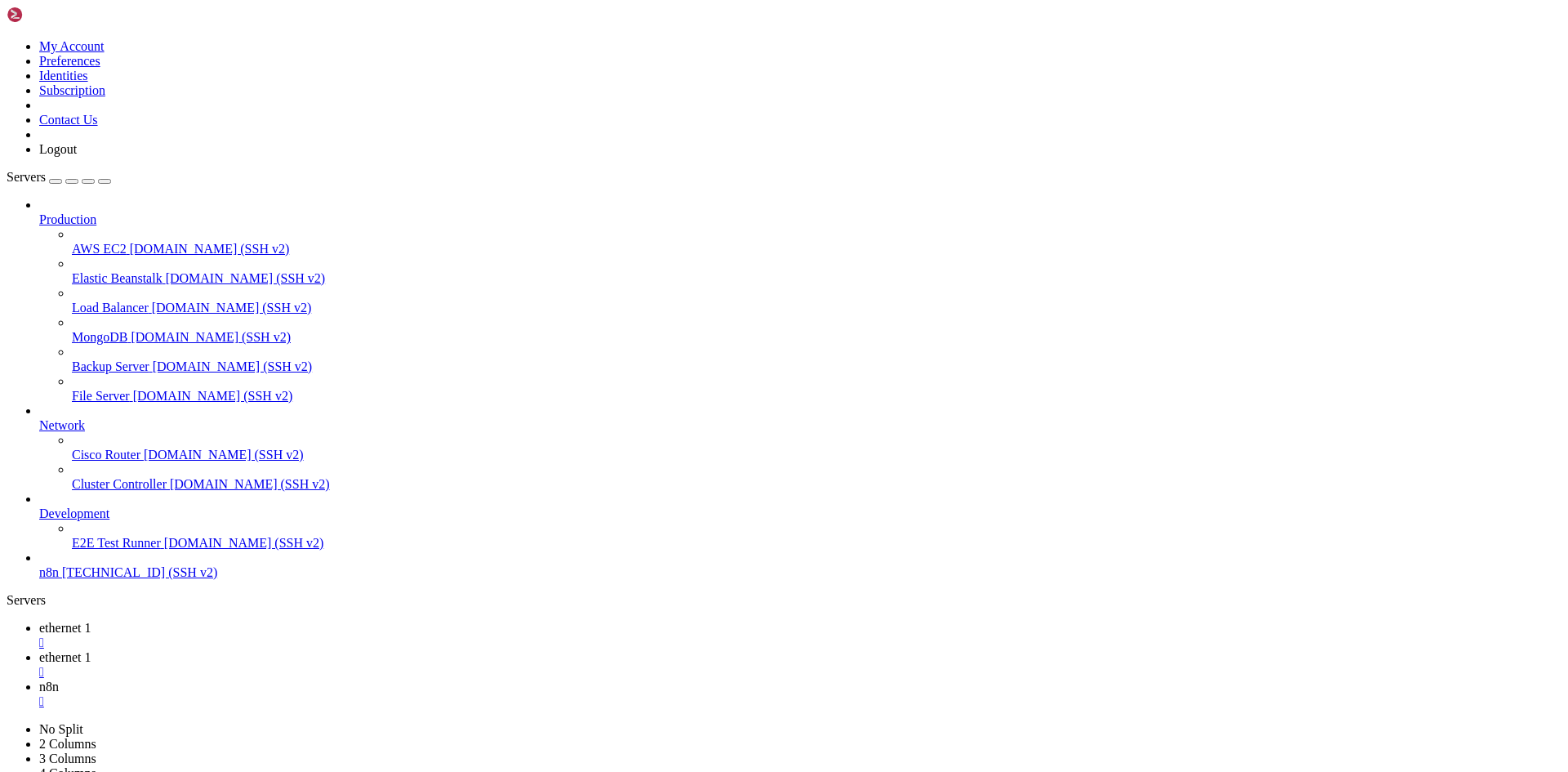
scroll to position [25179, 0]
drag, startPoint x: 306, startPoint y: 2450, endPoint x: 15, endPoint y: 2245, distance: 356.0
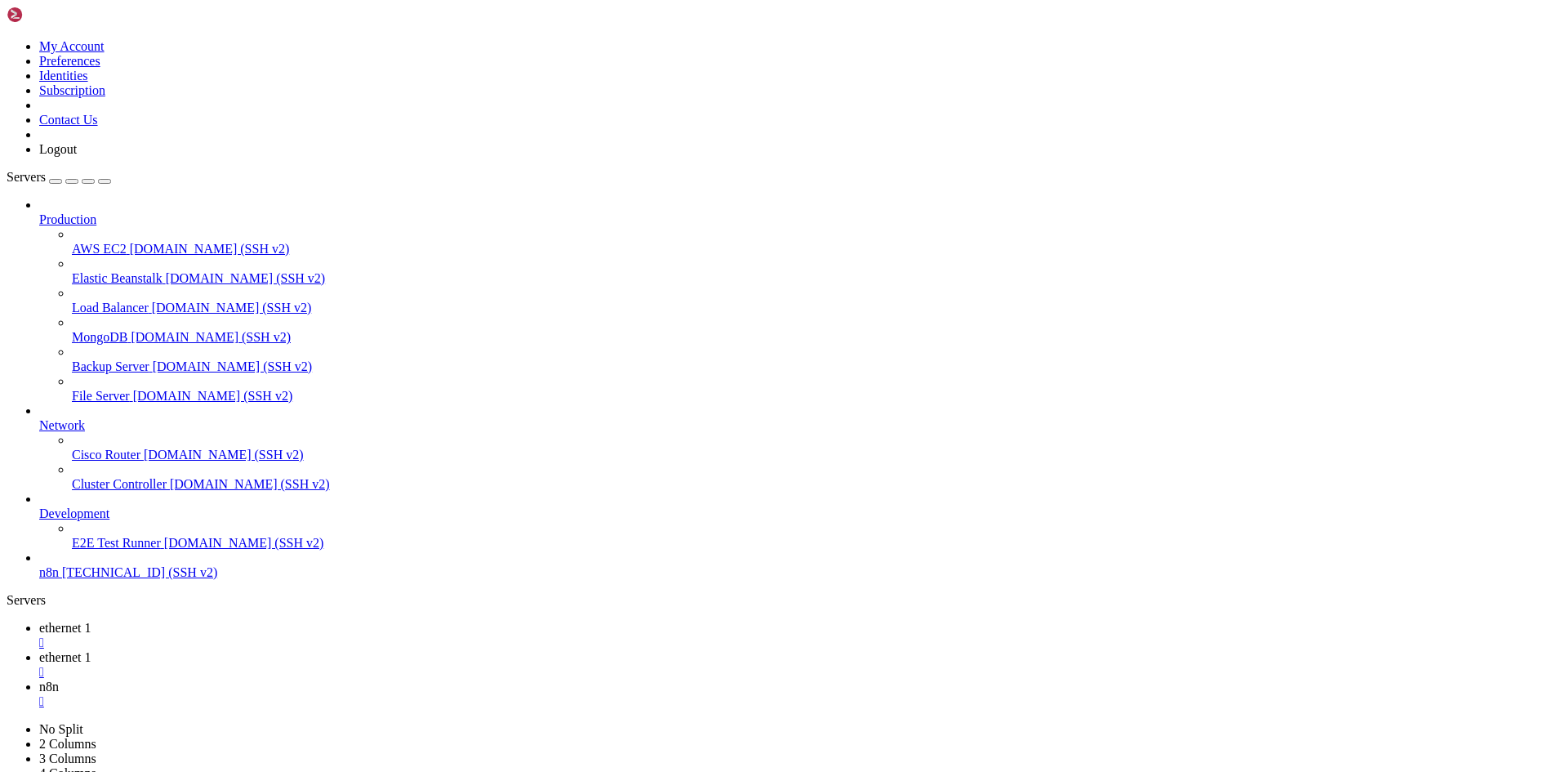
scroll to position [25624, 0]
copy div "root@racknerd-4f8a4fe:~# ufw status Status: active To Action From -- ------ ---…"
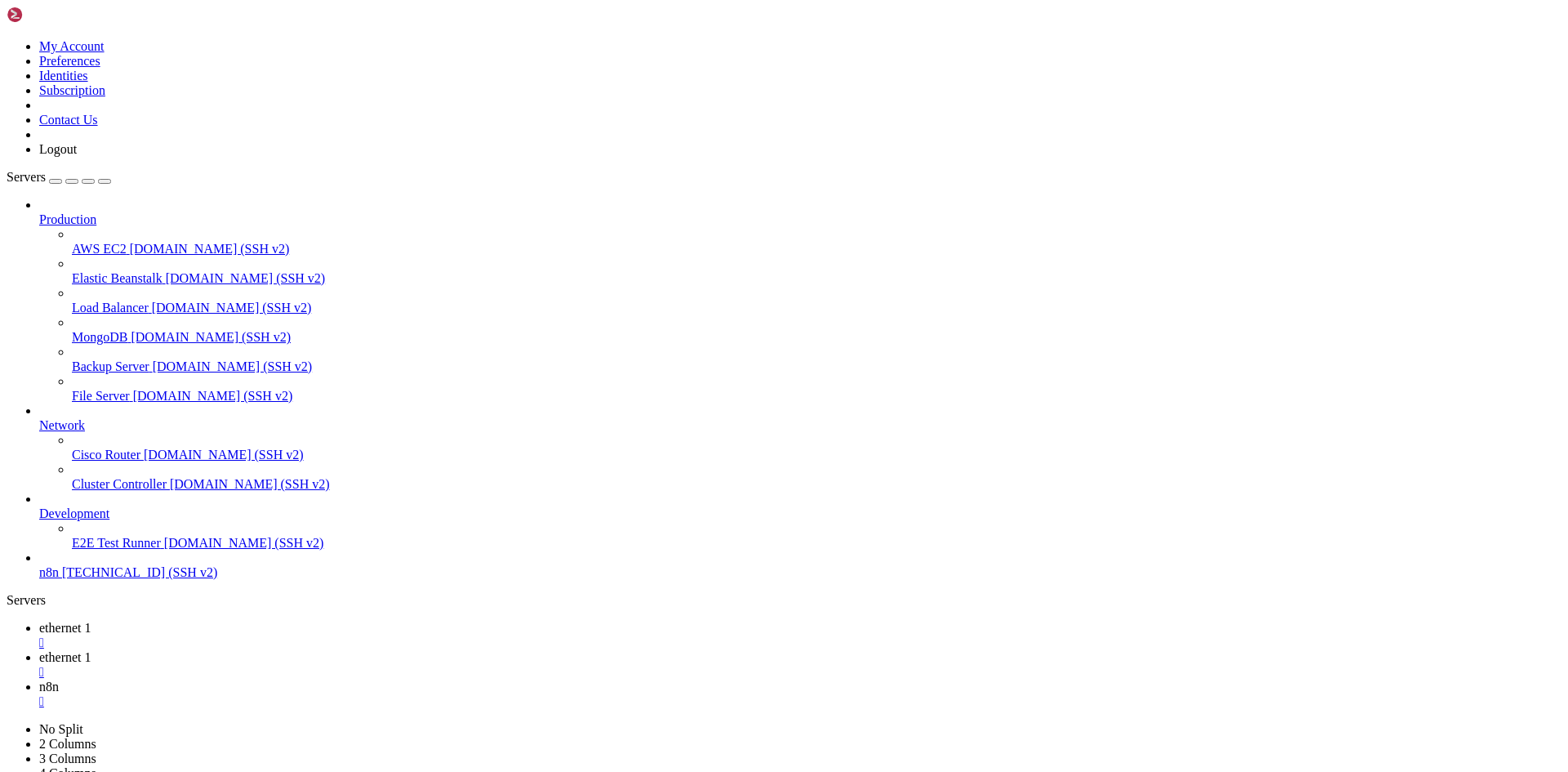
scroll to position [25860, 0]
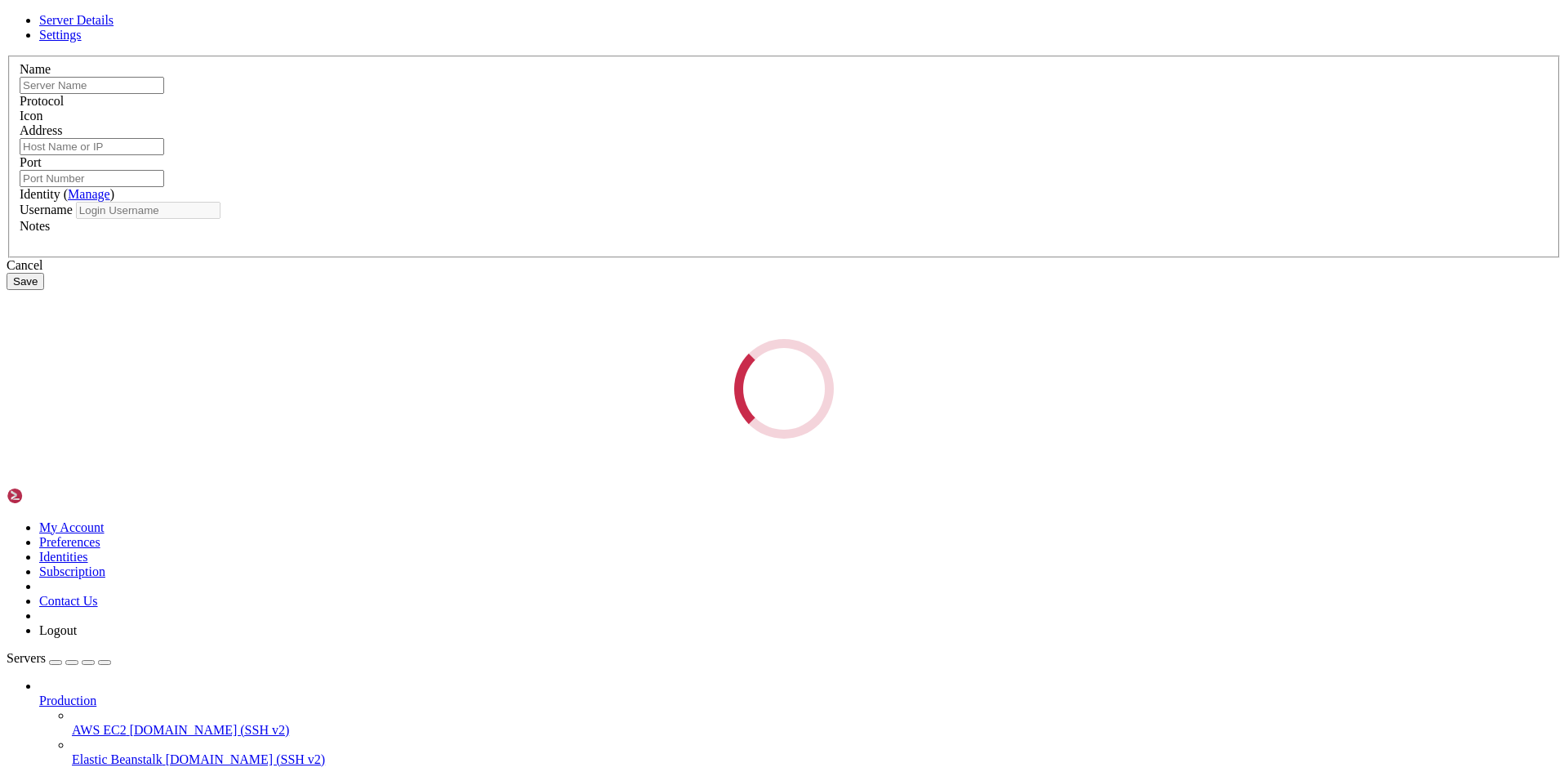
type input "n8n"
type input "[TECHNICAL_ID]"
type input "22"
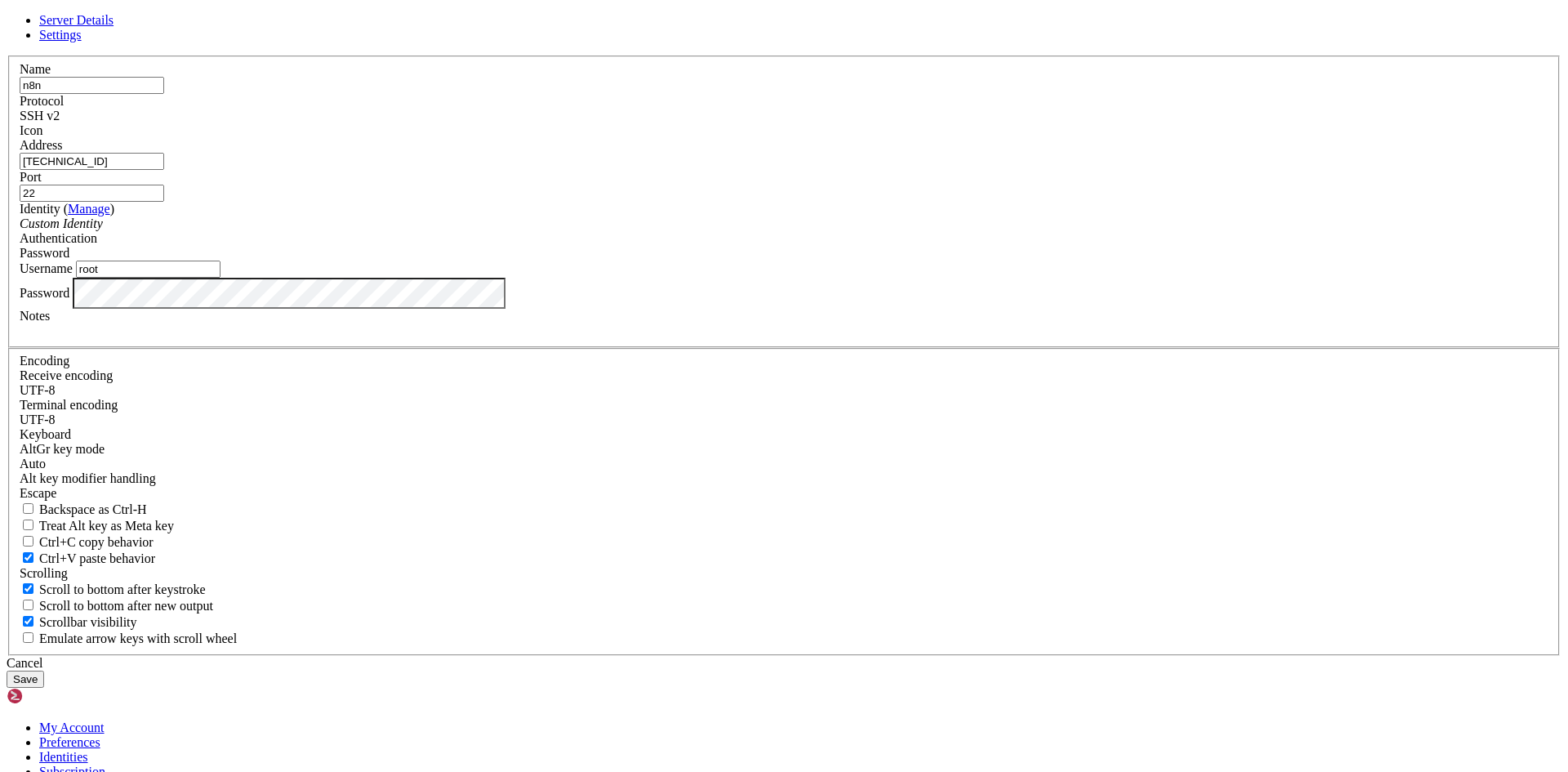
drag, startPoint x: 584, startPoint y: 417, endPoint x: 481, endPoint y: 417, distance: 103.0
click at [481, 417] on div "Server Details Settings Name n8n Protocol SSH v2 Icon" at bounding box center [784, 350] width 1555 height 674
type input "n8nadmin"
click at [44, 670] on button "Save" at bounding box center [25, 679] width 38 height 17
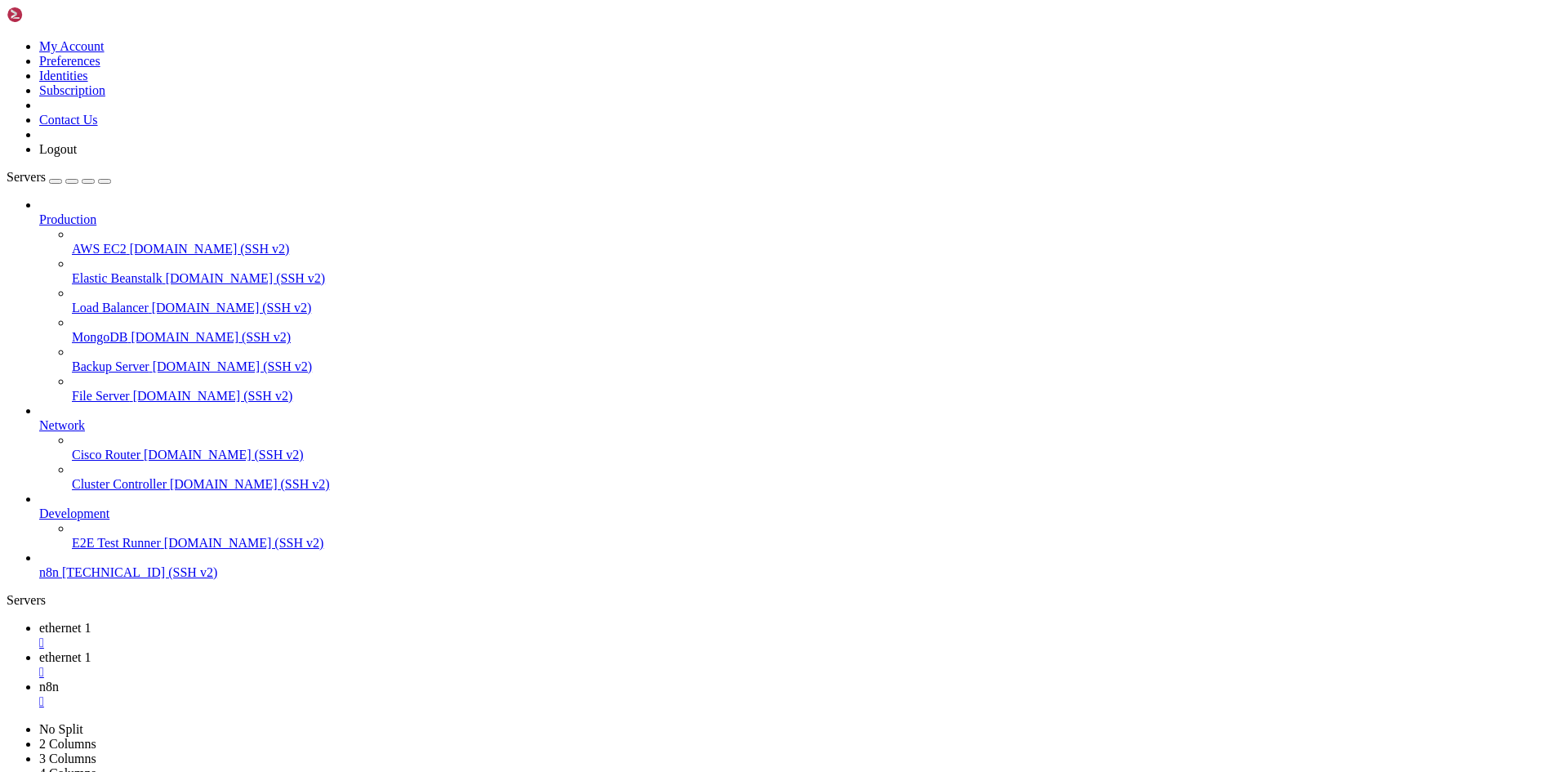
drag, startPoint x: 212, startPoint y: 2448, endPoint x: 208, endPoint y: 2474, distance: 26.3
drag, startPoint x: 197, startPoint y: 2477, endPoint x: 15, endPoint y: 2421, distance: 190.4
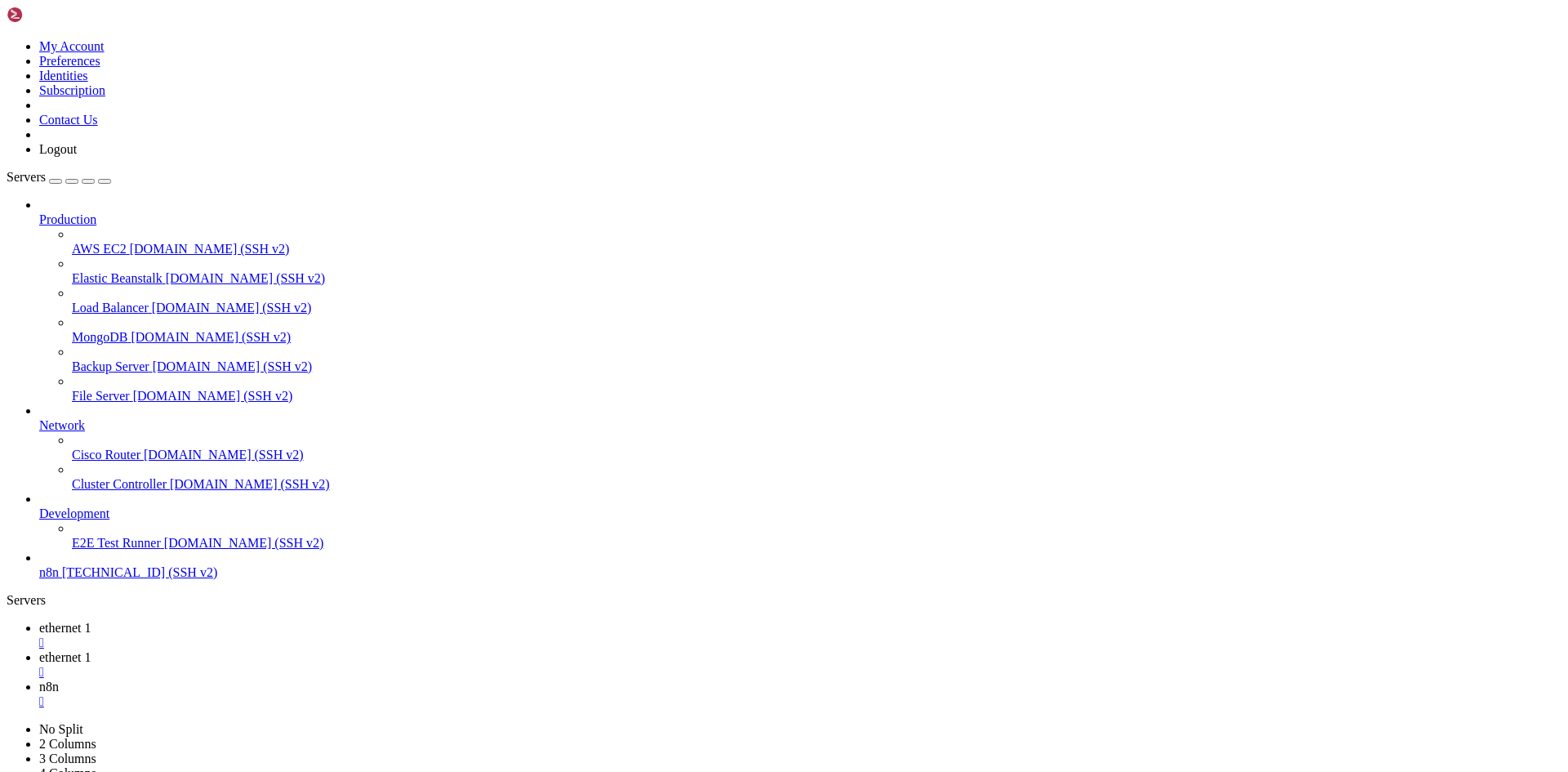
drag, startPoint x: 558, startPoint y: 19, endPoint x: 545, endPoint y: 19, distance: 13.0
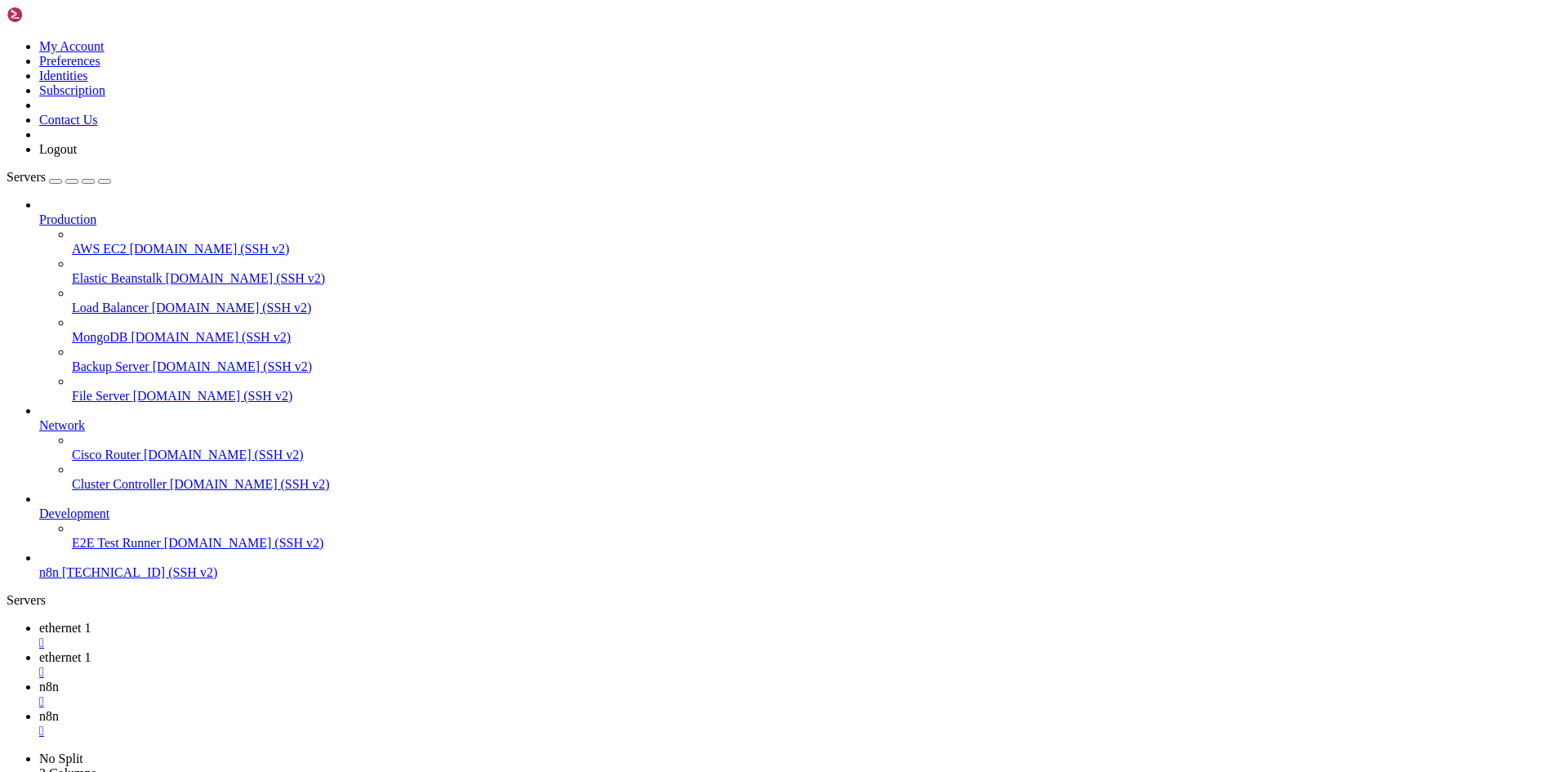
click at [559, 723] on div "" at bounding box center [800, 731] width 1523 height 15
click at [484, 694] on div "" at bounding box center [800, 701] width 1523 height 15
click at [405, 665] on div "" at bounding box center [800, 672] width 1523 height 15
click at [295, 636] on div "" at bounding box center [800, 643] width 1523 height 15
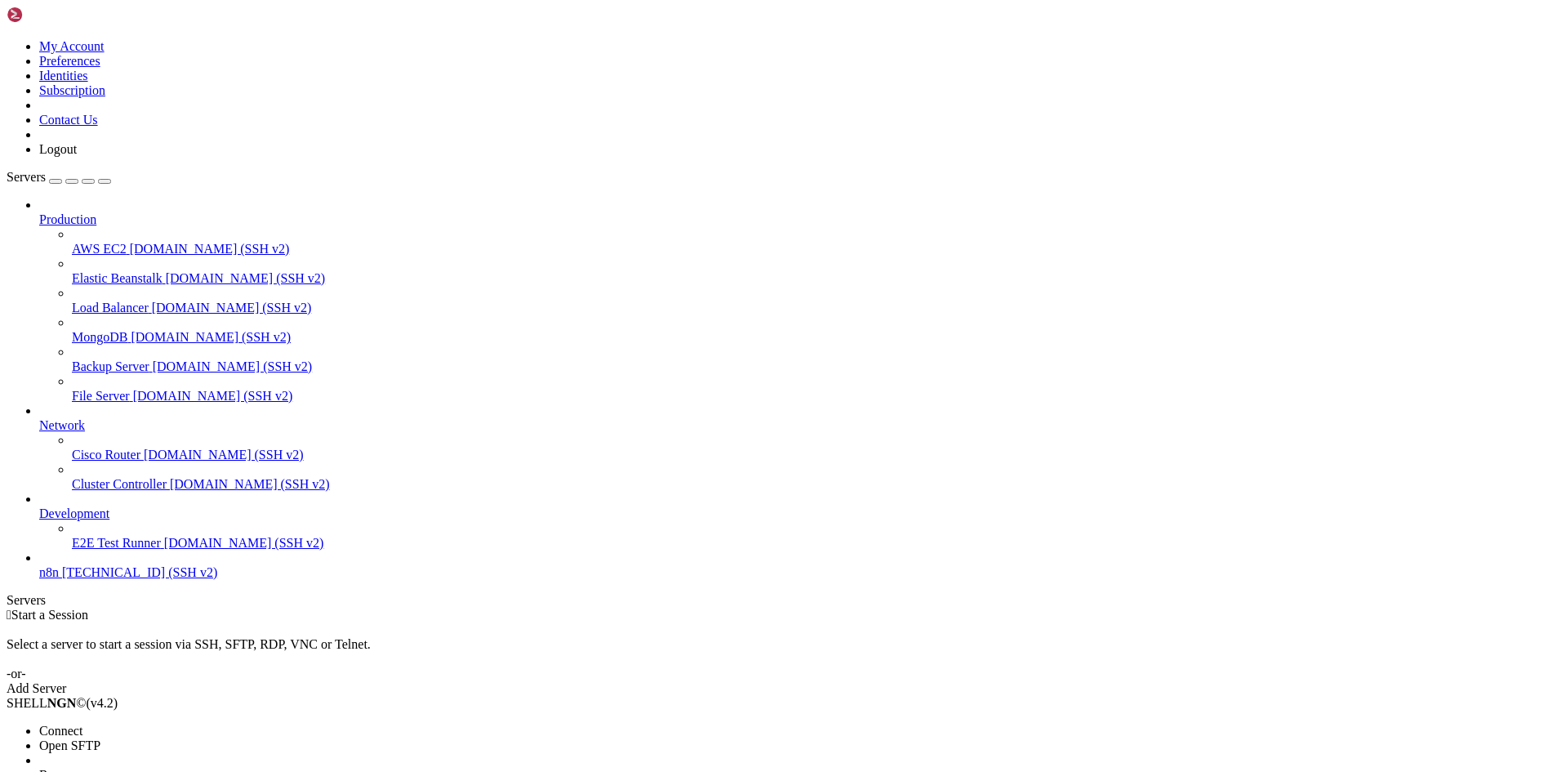
click at [83, 723] on span "Connect" at bounding box center [61, 730] width 43 height 14
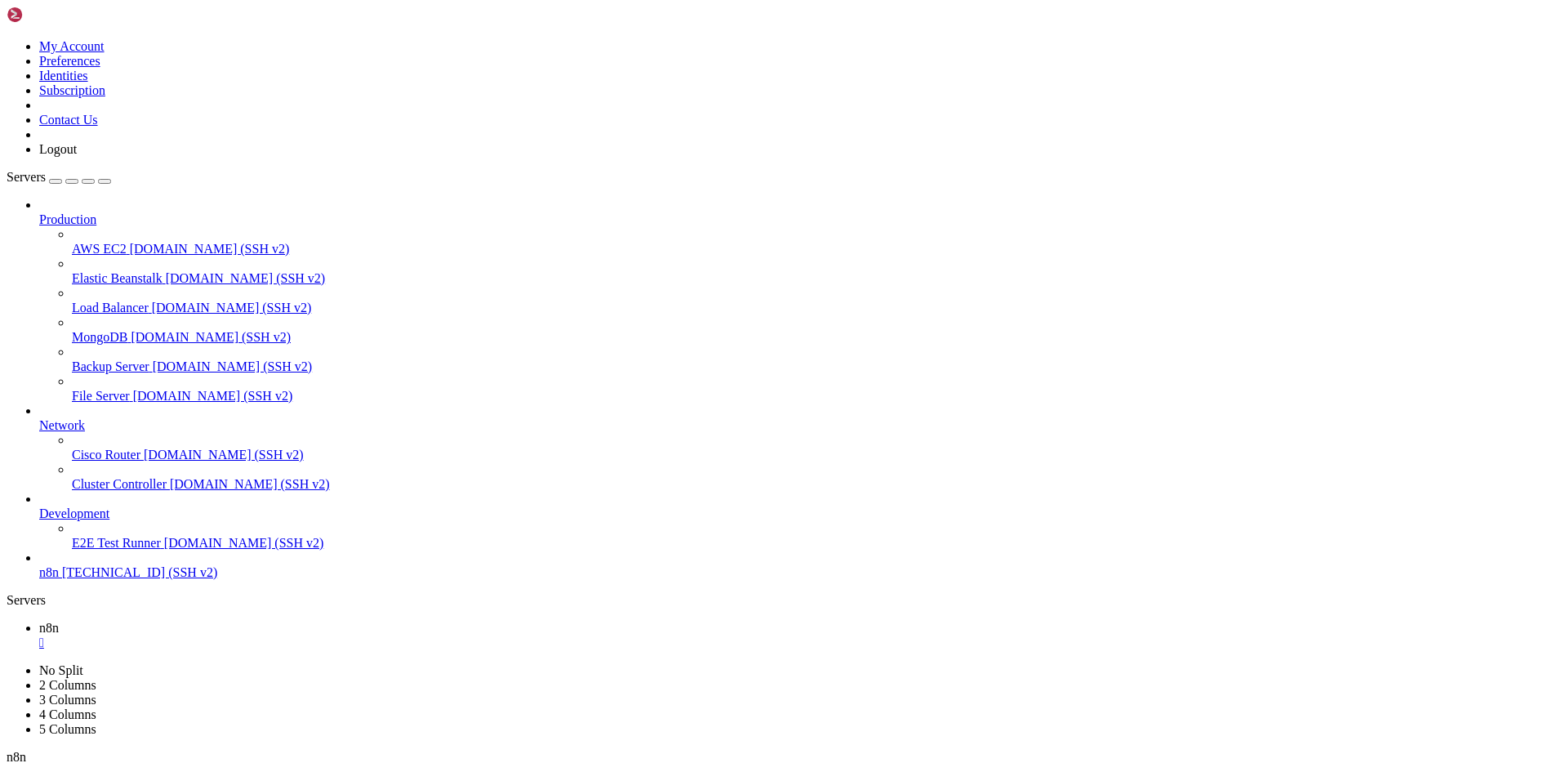
drag, startPoint x: 13, startPoint y: 922, endPoint x: 232, endPoint y: 1555, distance: 669.8
drag, startPoint x: 244, startPoint y: 1537, endPoint x: 574, endPoint y: 1544, distance: 330.1
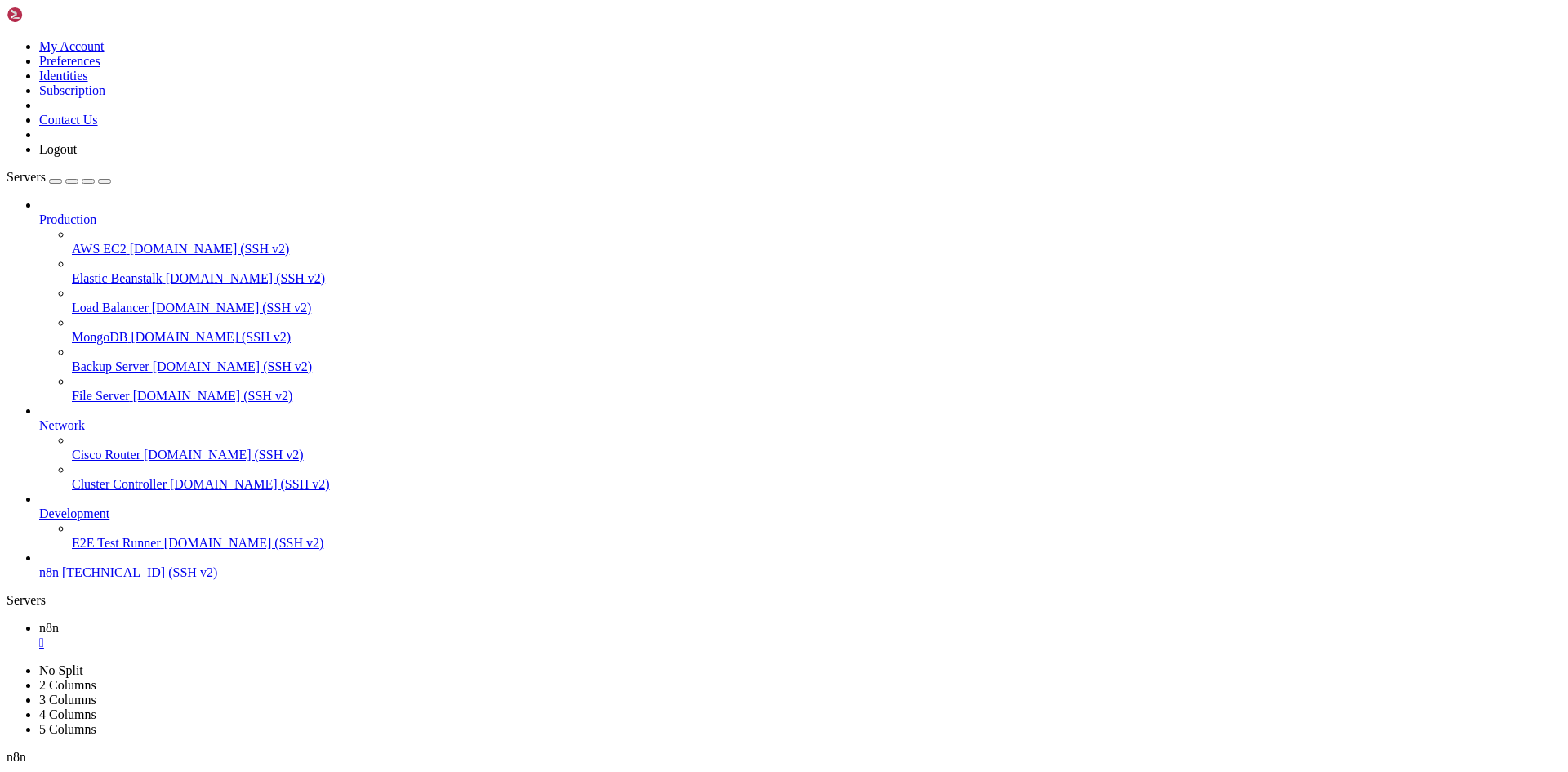
drag, startPoint x: 234, startPoint y: 1550, endPoint x: 389, endPoint y: 1556, distance: 155.1
drag, startPoint x: 13, startPoint y: 964, endPoint x: 573, endPoint y: 1532, distance: 797.6
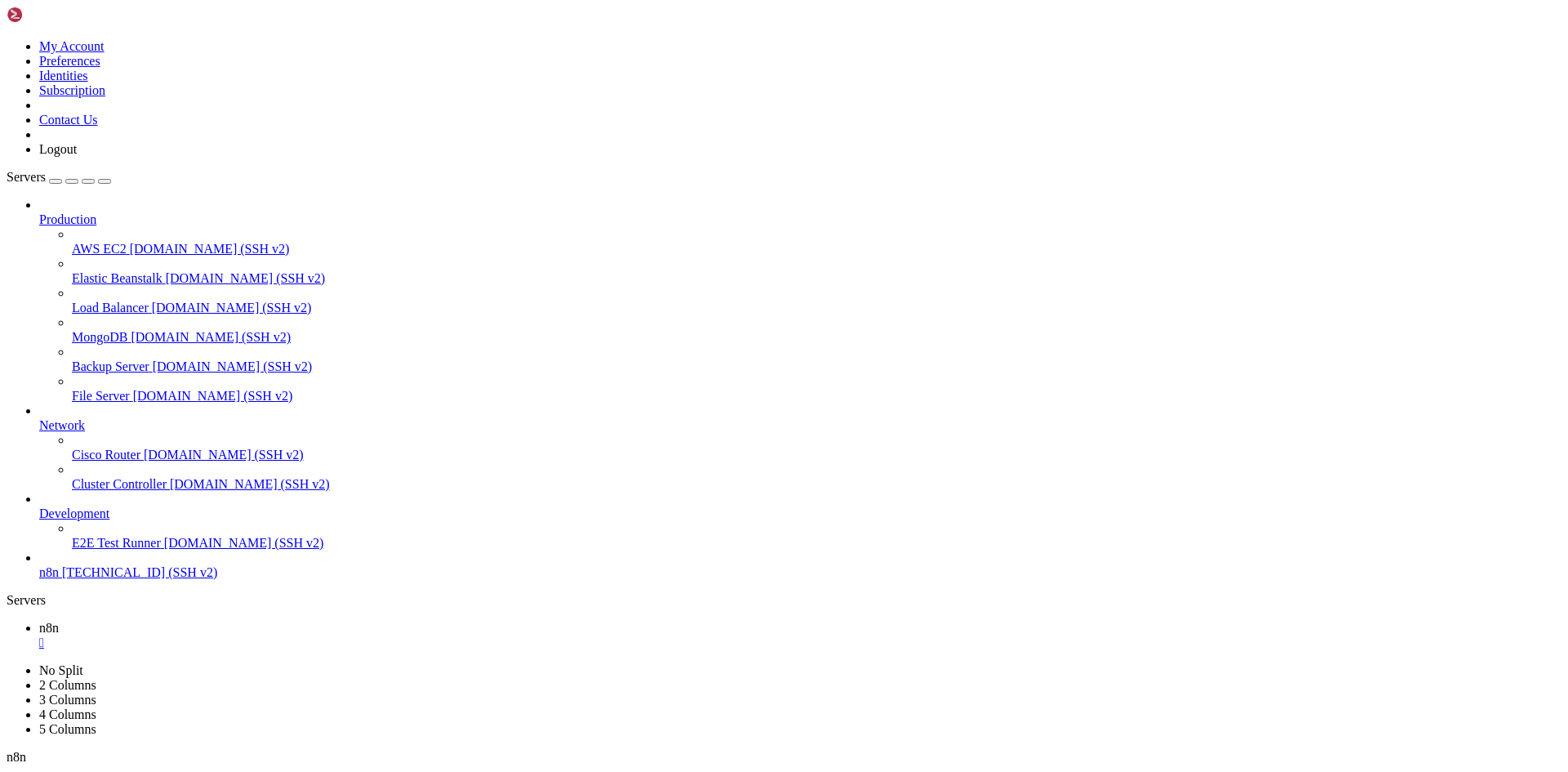
drag, startPoint x: 229, startPoint y: 1560, endPoint x: 507, endPoint y: 1561, distance: 278.0
drag, startPoint x: 245, startPoint y: 1562, endPoint x: 233, endPoint y: 1563, distance: 12.0
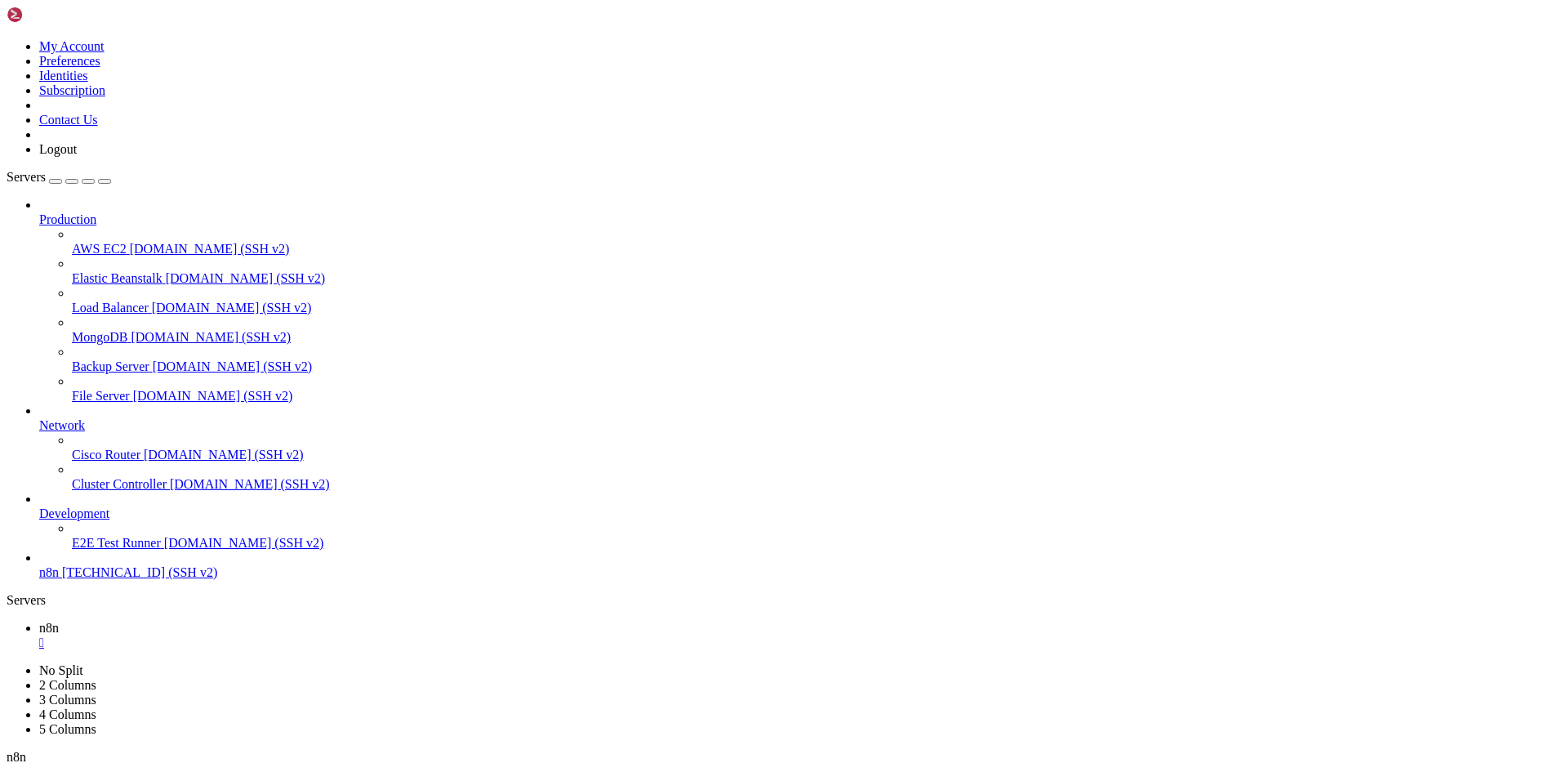
drag, startPoint x: 13, startPoint y: 1384, endPoint x: 234, endPoint y: 1410, distance: 222.5
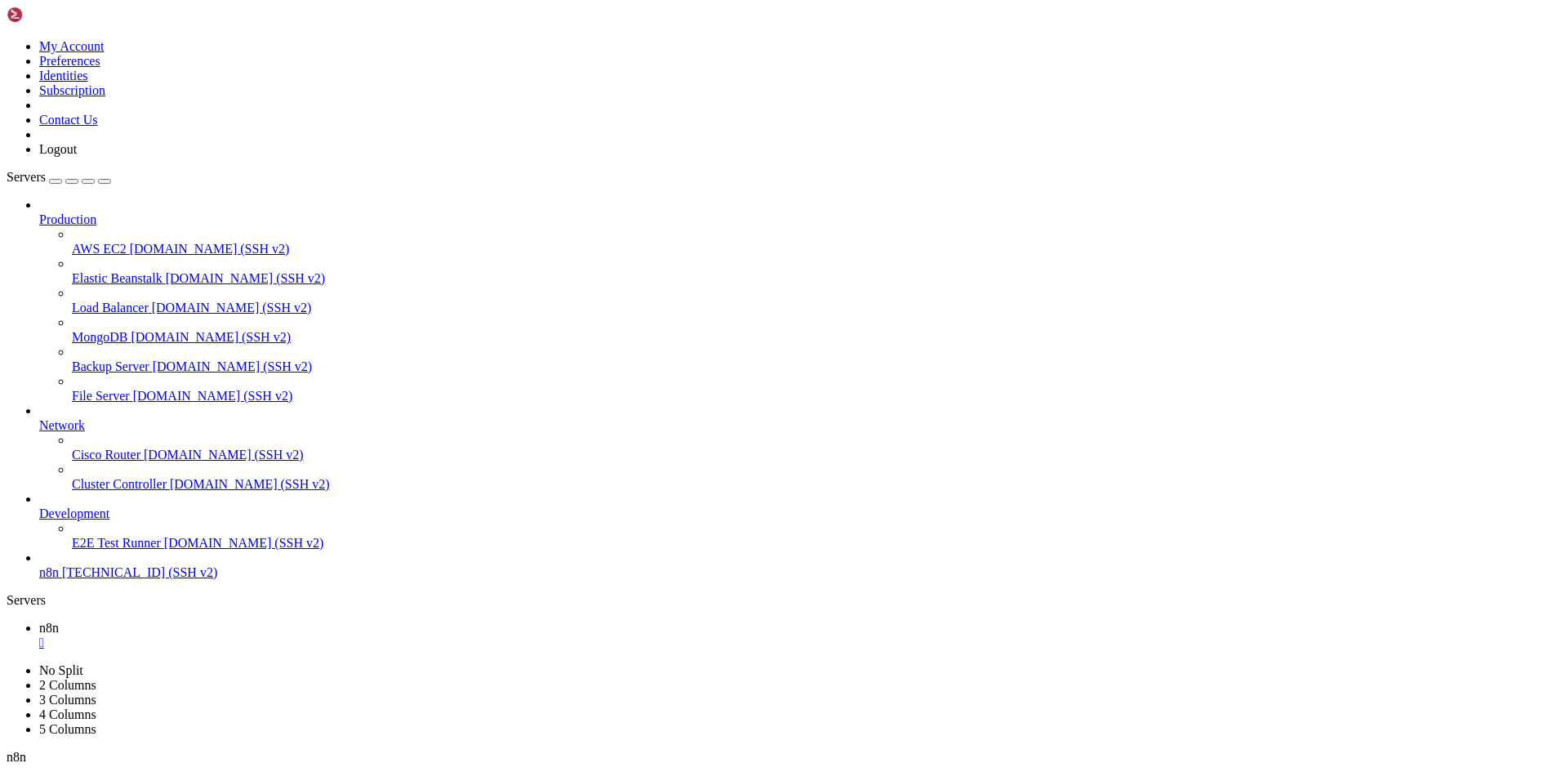
drag, startPoint x: 242, startPoint y: 1429, endPoint x: 233, endPoint y: 1441, distance: 15.0
drag, startPoint x: 429, startPoint y: 1516, endPoint x: 217, endPoint y: 1462, distance: 218.8
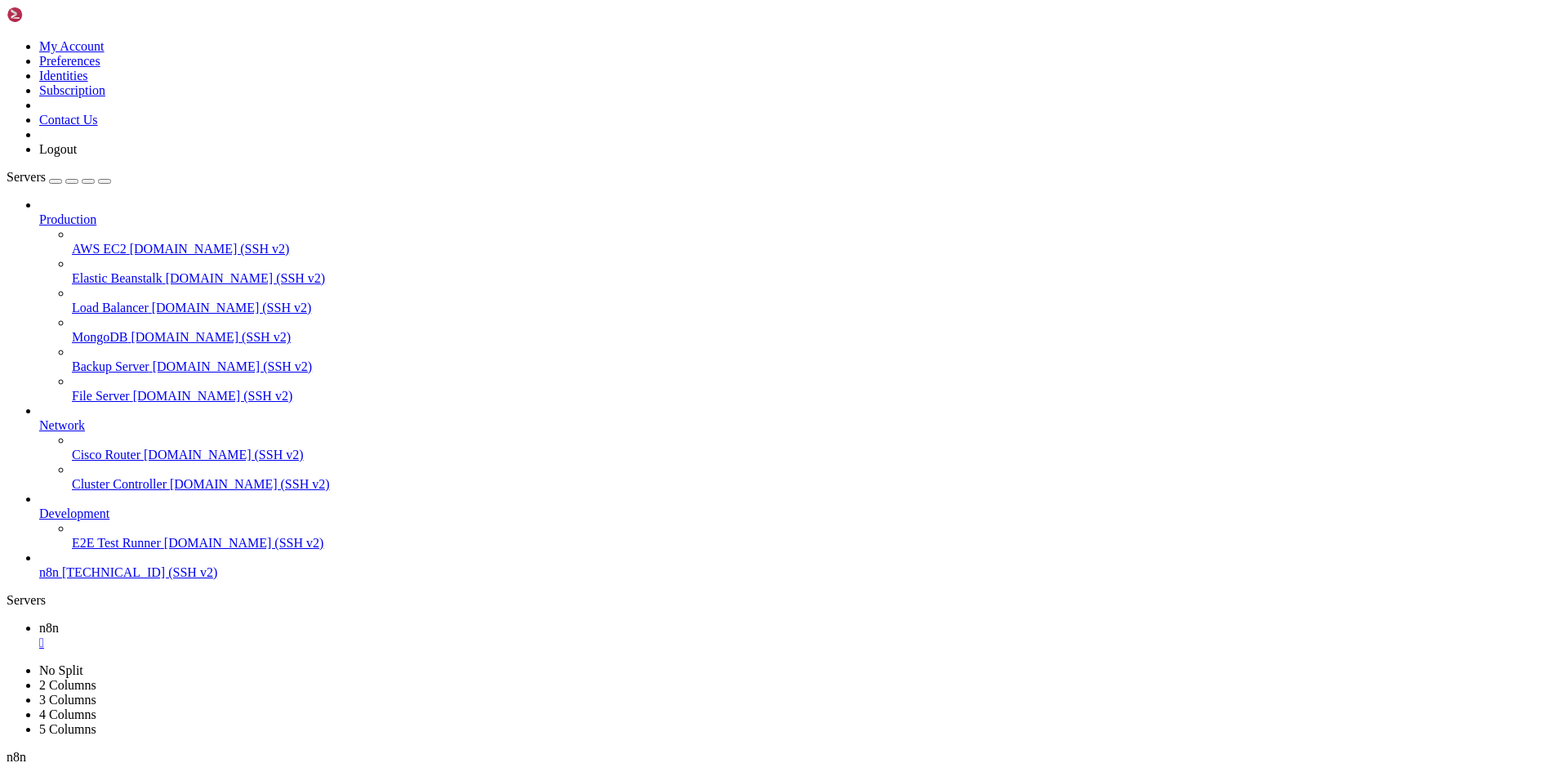
drag, startPoint x: 215, startPoint y: 1442, endPoint x: 214, endPoint y: 1459, distance: 17.0
drag, startPoint x: 13, startPoint y: 1314, endPoint x: 463, endPoint y: 1551, distance: 508.6
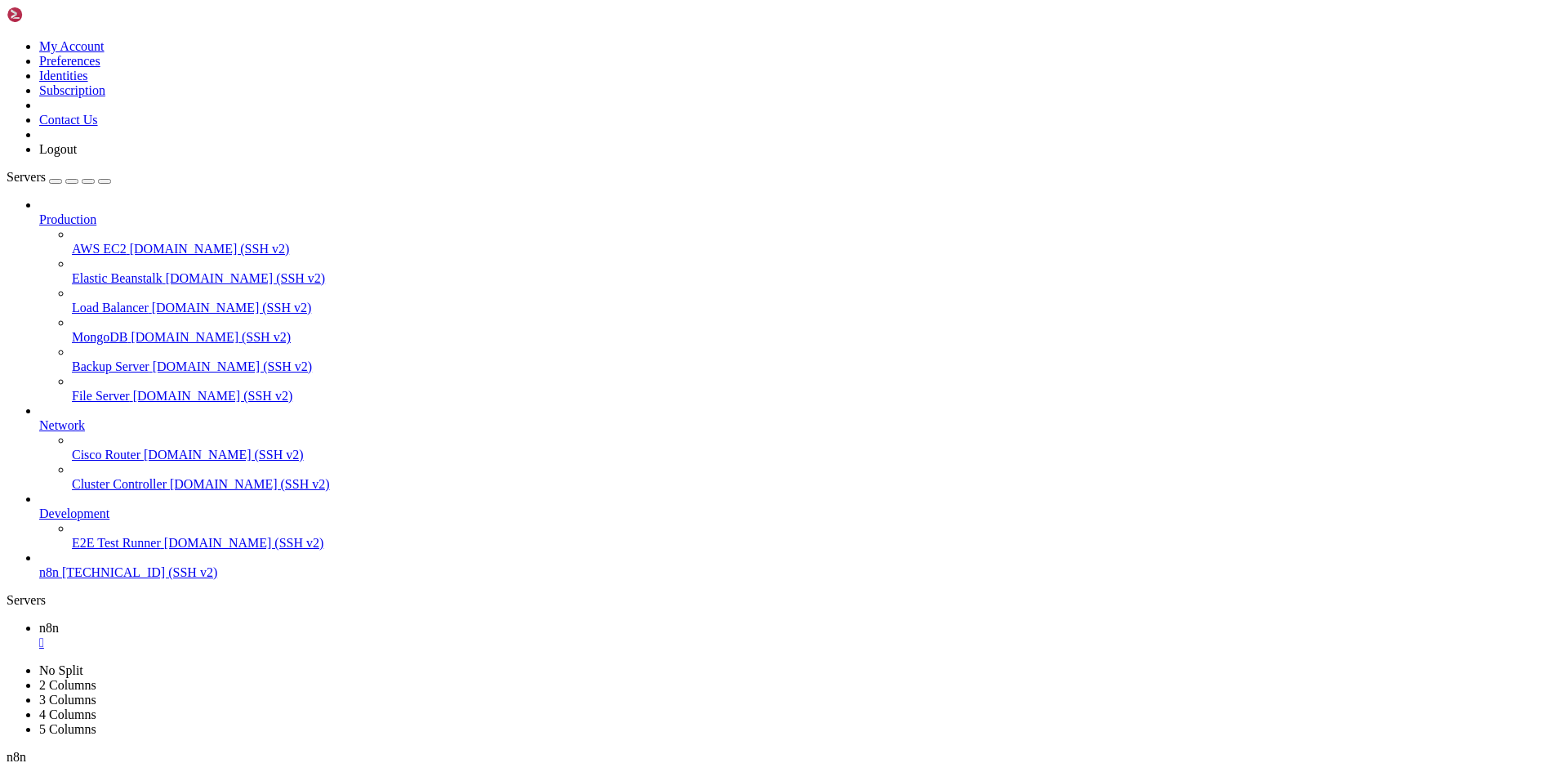
scroll to position [1472, 0]
copy div "n8nadmin@racknerd-4f8a4fe : ~ $ docker run -d --restart always --name n8n -p 56…"
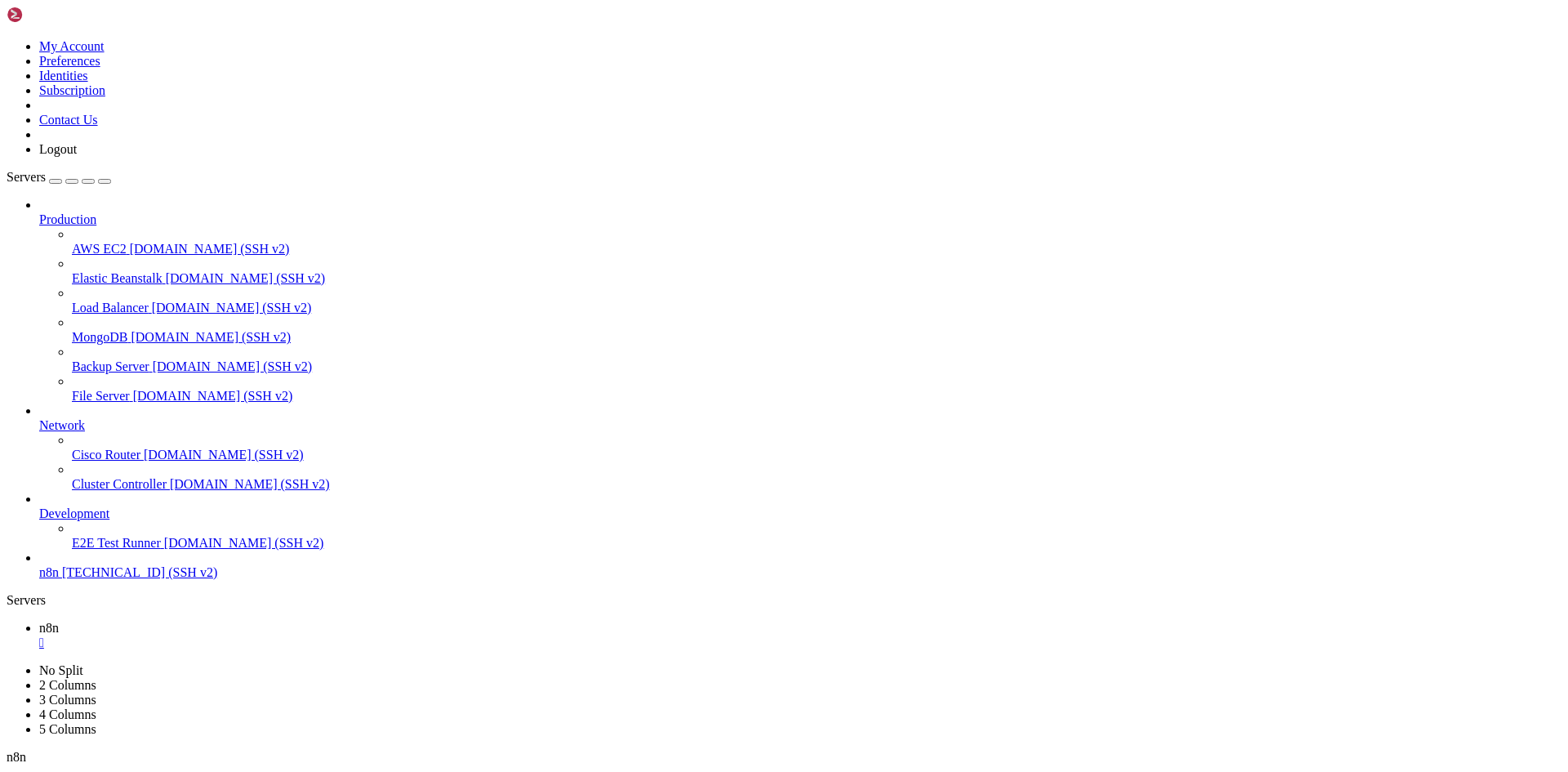
drag, startPoint x: 232, startPoint y: 1559, endPoint x: 219, endPoint y: 1569, distance: 16.4
